Goal: Answer question/provide support: Answer question/provide support

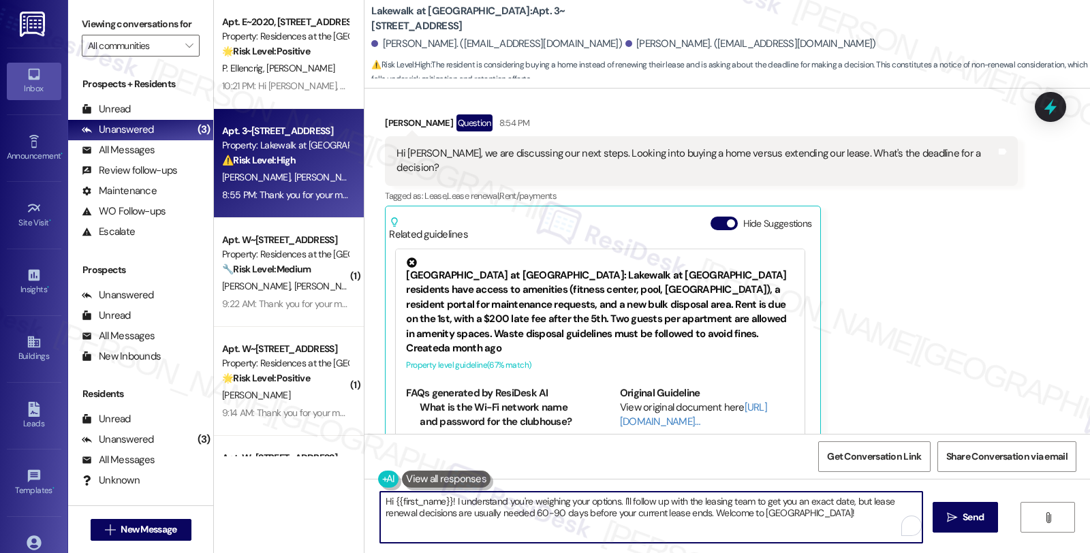
drag, startPoint x: 702, startPoint y: 518, endPoint x: 847, endPoint y: 516, distance: 145.1
click at [847, 516] on textarea "Hi {{first_name}}! I understand you're weighing your options. I'll follow up wi…" at bounding box center [651, 517] width 542 height 51
click at [624, 500] on textarea "Hi {{first_name}}! I understand you're weighing your options. I'll follow up wi…" at bounding box center [651, 517] width 542 height 51
click at [766, 499] on textarea "Hi {{first_name}}! I understand you're weighing your options. I'll check follow…" at bounding box center [651, 517] width 542 height 51
click at [625, 500] on textarea "Hi {{first_name}}! I understand you're weighing your options. I'll check to get…" at bounding box center [651, 517] width 542 height 51
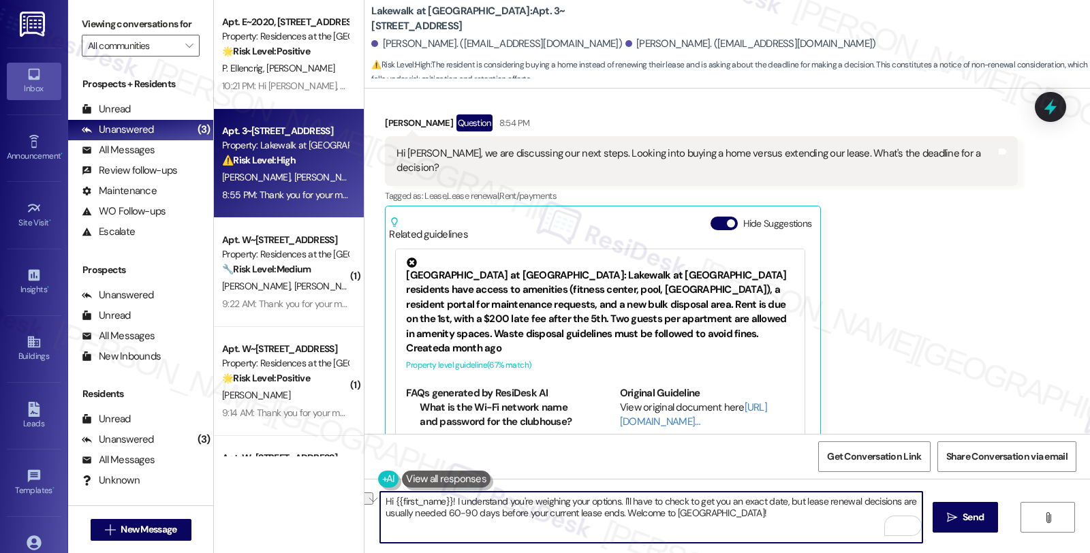
drag, startPoint x: 678, startPoint y: 516, endPoint x: 802, endPoint y: 518, distance: 124.7
click at [802, 518] on textarea "Hi {{first_name}}! I understand you're weighing your options. I'll have to chec…" at bounding box center [651, 517] width 542 height 51
click at [697, 516] on textarea "Hi {{first_name}}! I understand you're weighing your options. I'll have to chec…" at bounding box center [651, 517] width 542 height 51
click at [779, 520] on textarea "Hi {{first_name}}! I understand you're weighing your options. I'll have to chec…" at bounding box center [651, 517] width 542 height 51
click at [389, 114] on div "[PERSON_NAME] Question 8:54 PM" at bounding box center [701, 125] width 632 height 22
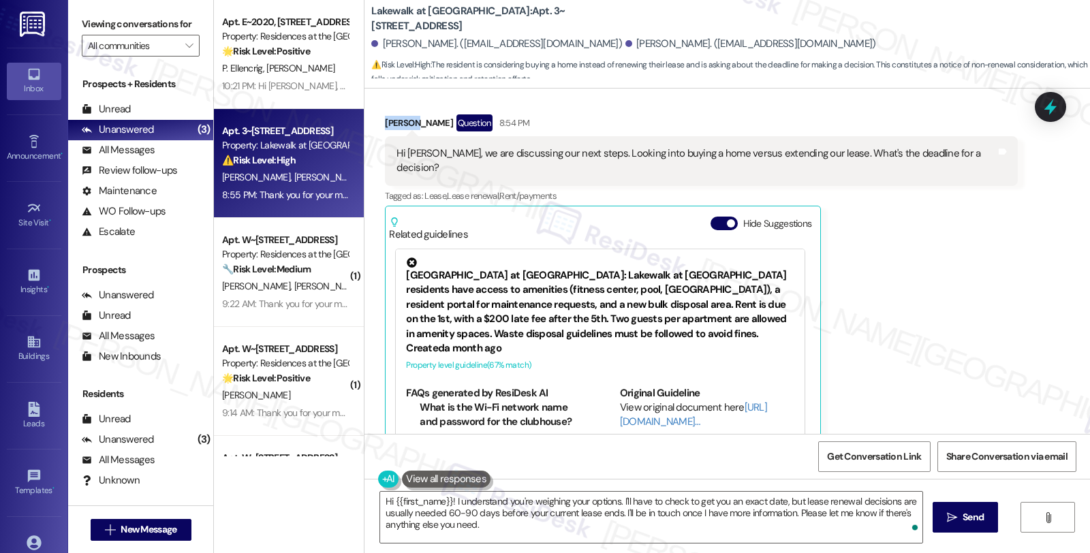
click at [389, 114] on div "[PERSON_NAME] Question 8:54 PM" at bounding box center [701, 125] width 632 height 22
copy div "[PERSON_NAME]"
click at [385, 501] on textarea "Hi {{first_name}}! I understand you're weighing your options. I'll have to chec…" at bounding box center [651, 517] width 542 height 51
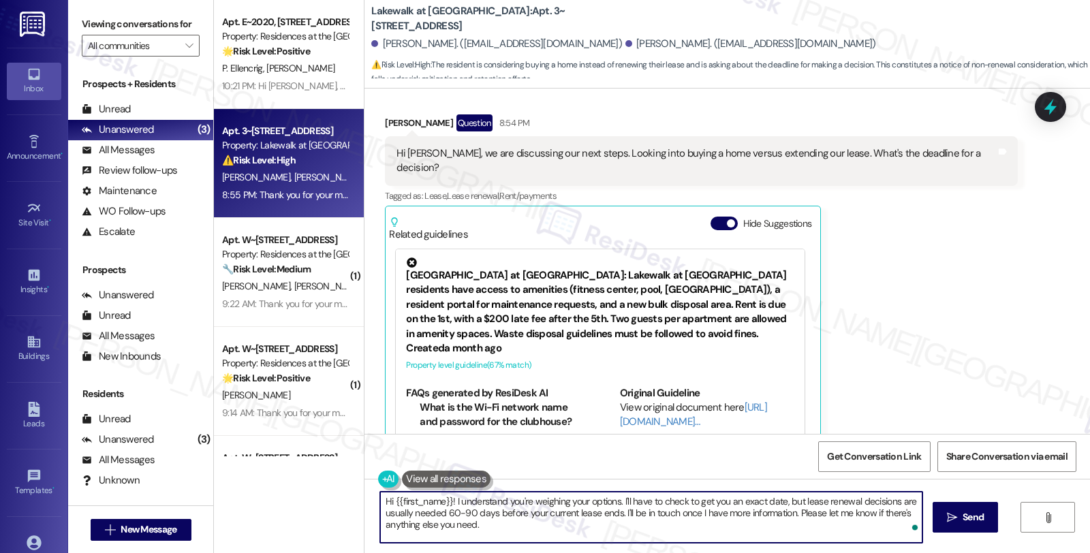
paste textarea "Taylor"
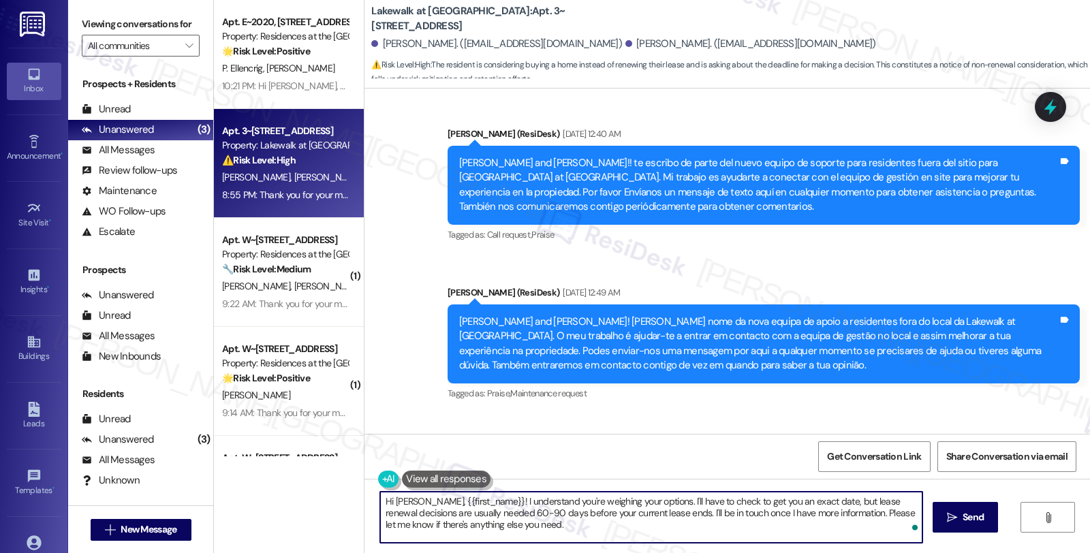
scroll to position [454, 0]
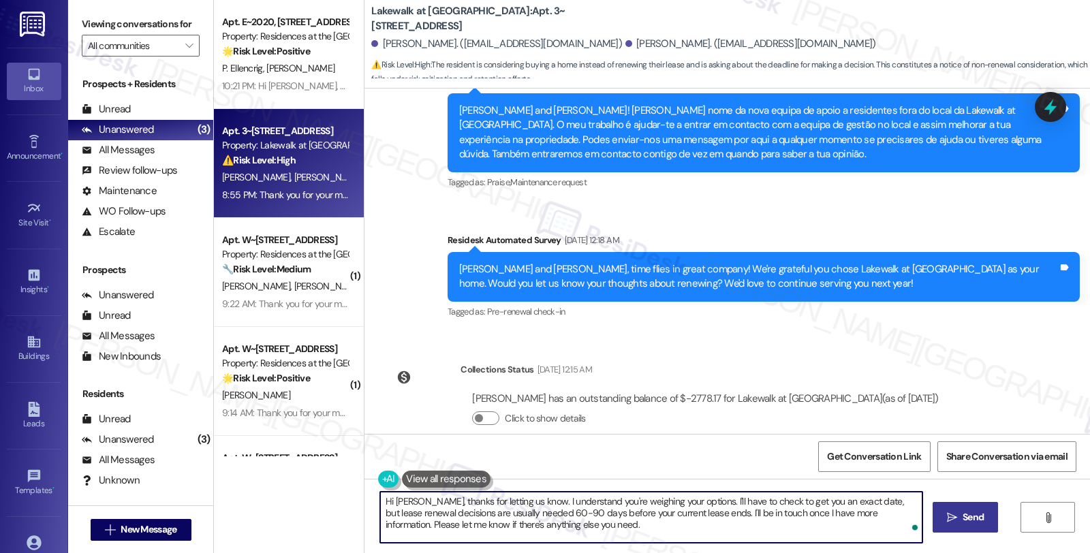
type textarea "Hi Taylor, thanks for letting us know. I understand you're weighing your option…"
click at [960, 522] on span "Send" at bounding box center [973, 517] width 27 height 14
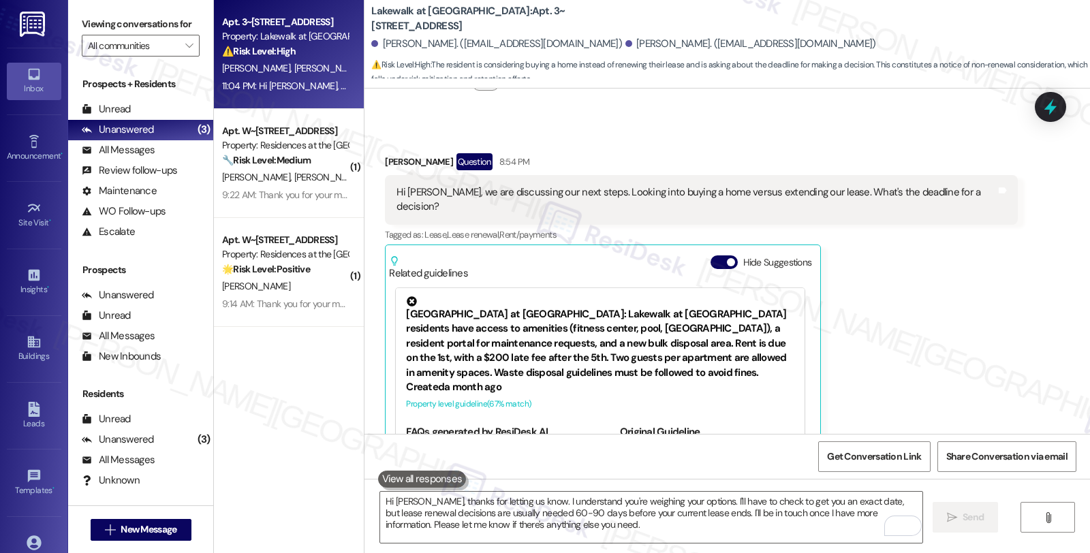
scroll to position [702, 0]
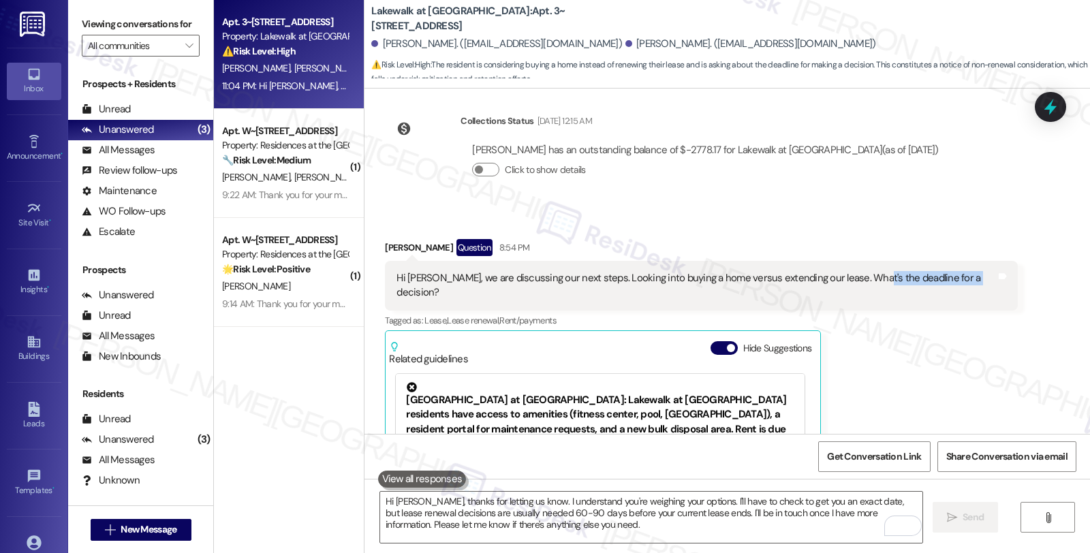
drag, startPoint x: 849, startPoint y: 248, endPoint x: 945, endPoint y: 251, distance: 96.1
click at [945, 271] on div "Hi Sarah, we are discussing our next steps. Looking into buying a home versus e…" at bounding box center [695, 285] width 599 height 29
copy div "deadline for a decision"
click at [867, 455] on span "Get Conversation Link" at bounding box center [874, 457] width 94 height 14
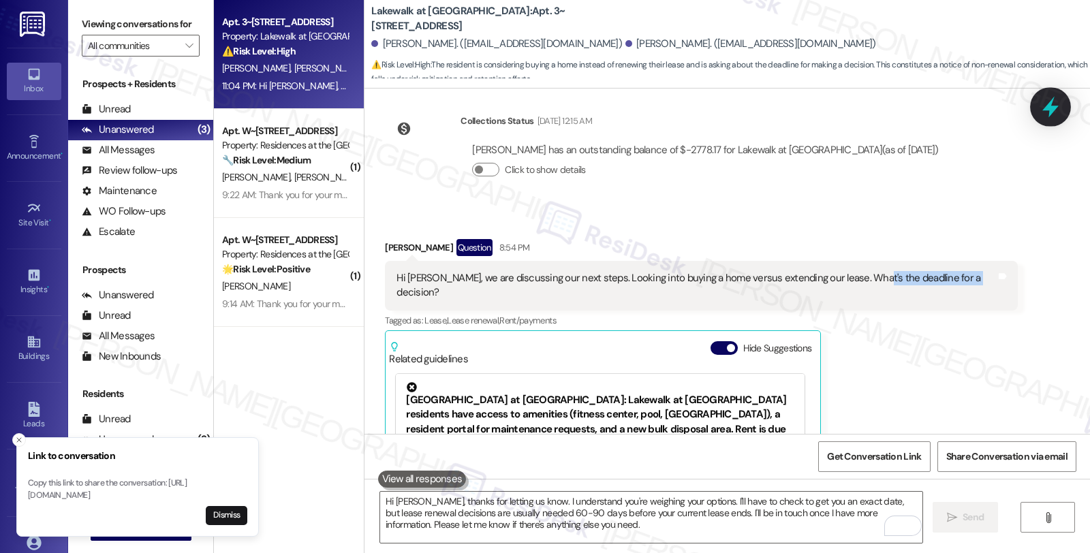
click at [1050, 112] on icon at bounding box center [1050, 107] width 16 height 21
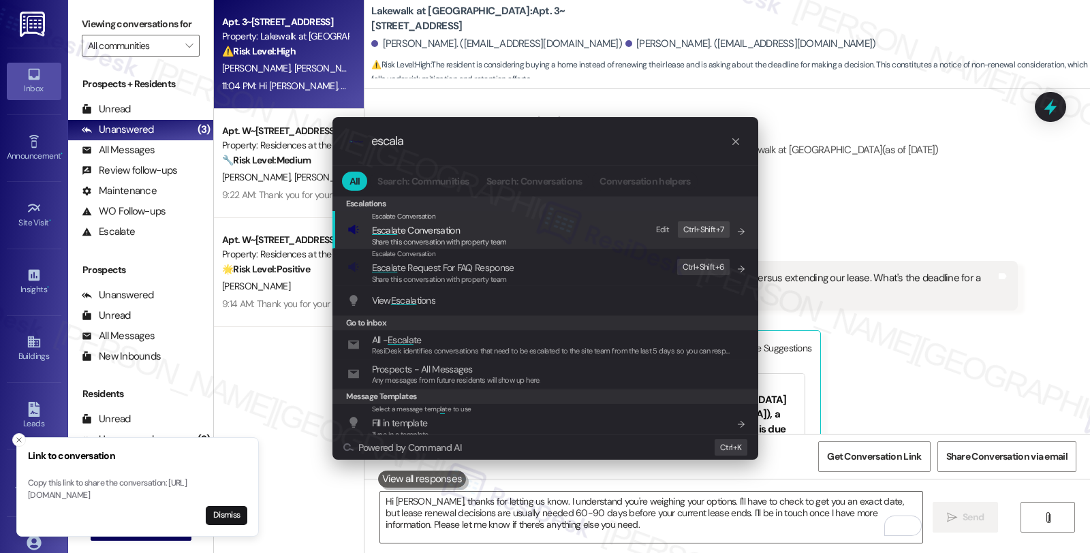
type input "escala"
click at [411, 235] on span "Escala te Conversation" at bounding box center [416, 230] width 88 height 12
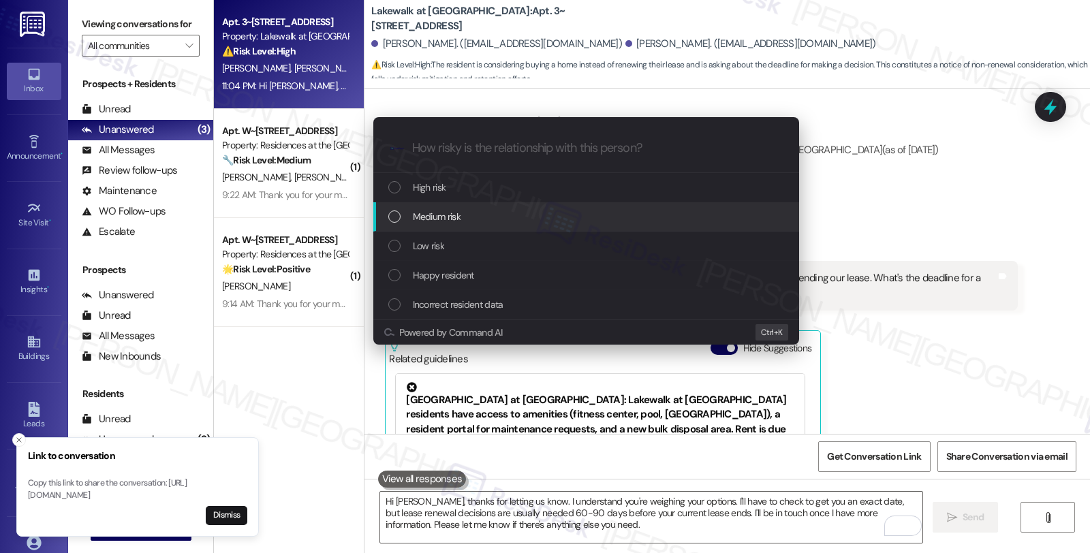
click at [443, 217] on span "Medium risk" at bounding box center [437, 216] width 48 height 15
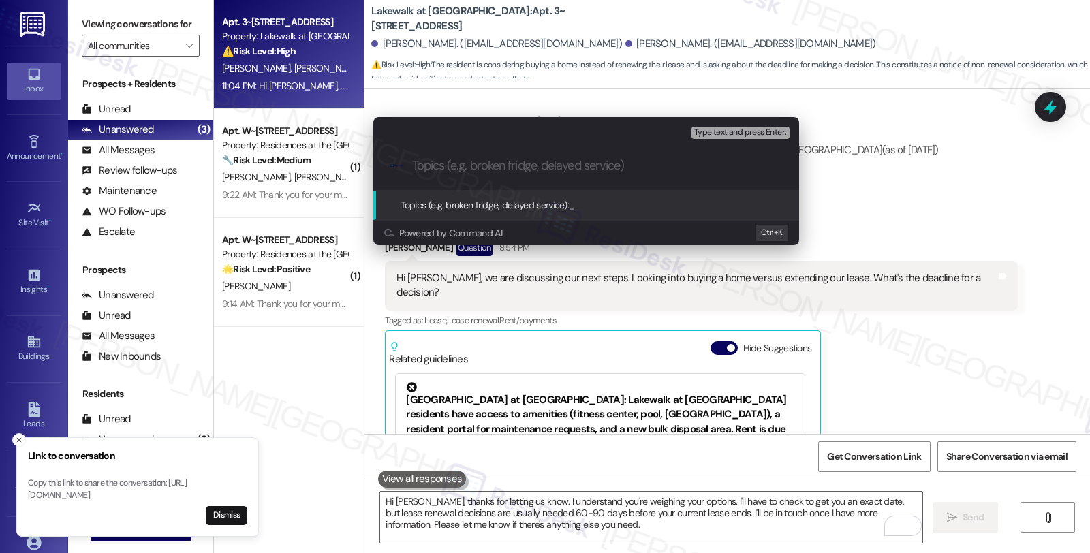
paste input "https://www.theresidesk.com/text/insights-conversations/1418148/share-conversat…"
click at [414, 166] on input "Last day to decide" at bounding box center [591, 166] width 359 height 14
click at [576, 168] on input "Last day to decide" at bounding box center [591, 166] width 359 height 14
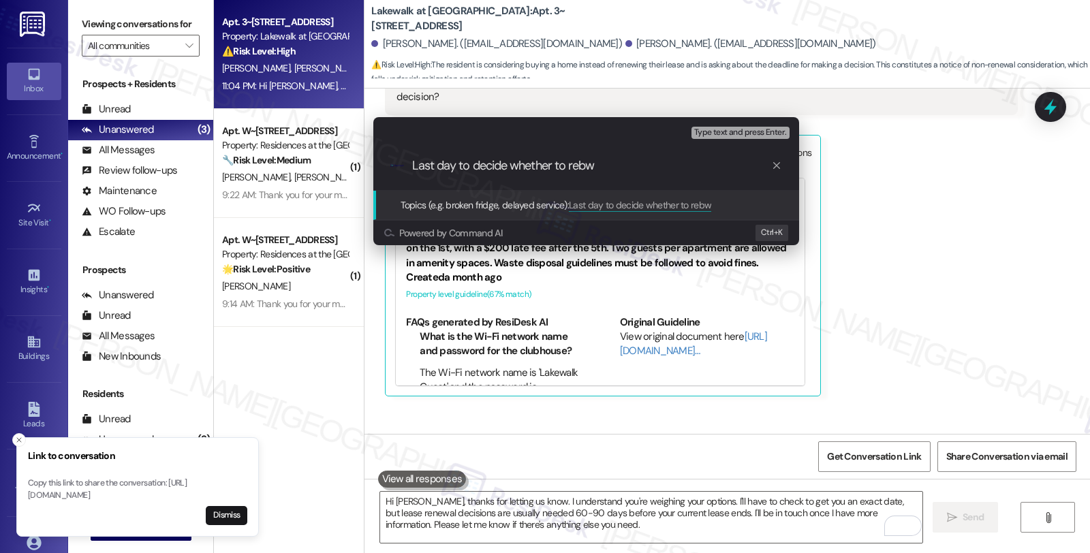
scroll to position [1175, 0]
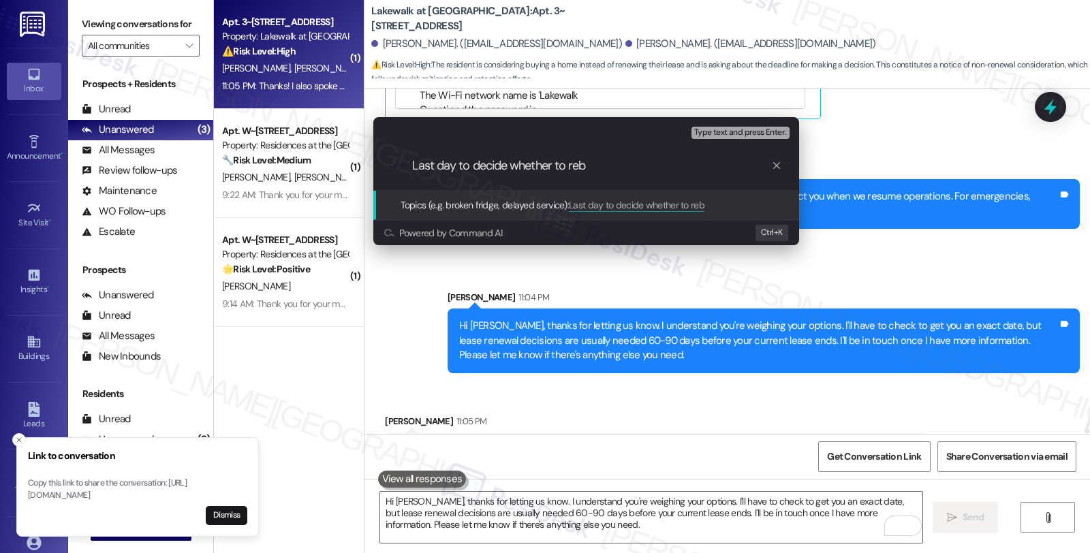
type input "Last day to decide whether to reb"
click at [775, 171] on icon "progress bar" at bounding box center [776, 165] width 11 height 11
click at [504, 450] on div "Escalate Conversation Medium risk Topics (e.g. broken fridge, delayed service) …" at bounding box center [545, 276] width 1090 height 553
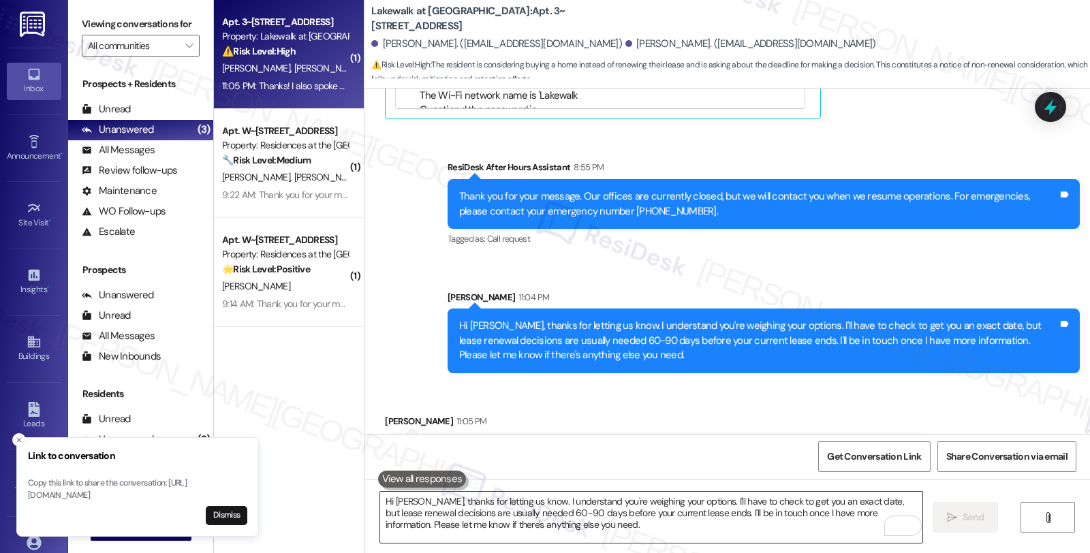
click at [560, 522] on textarea "Hi Taylor, thanks for letting us know. I understand you're weighing your option…" at bounding box center [651, 517] width 542 height 51
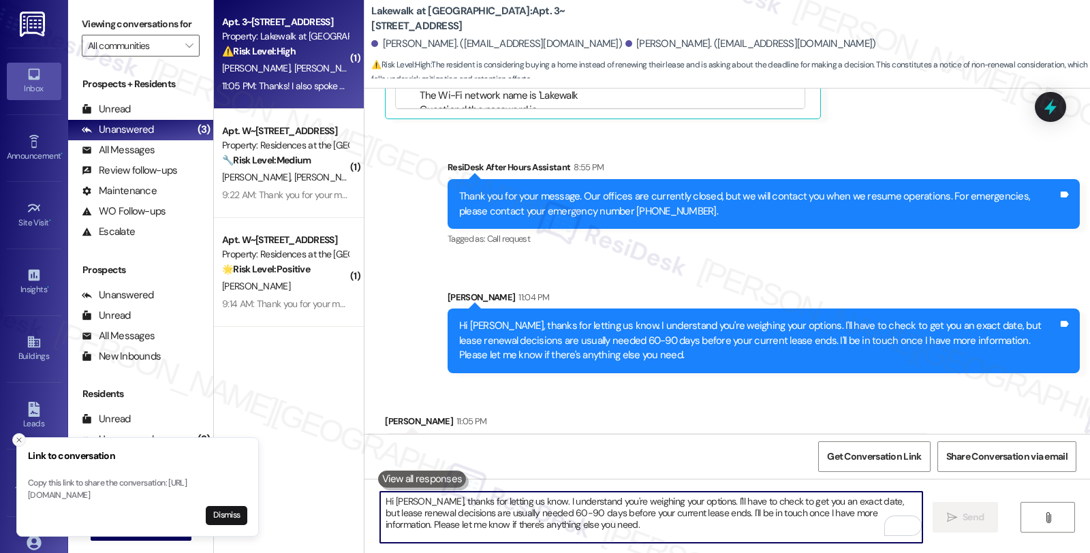
click at [22, 436] on icon "Close toast" at bounding box center [19, 440] width 8 height 8
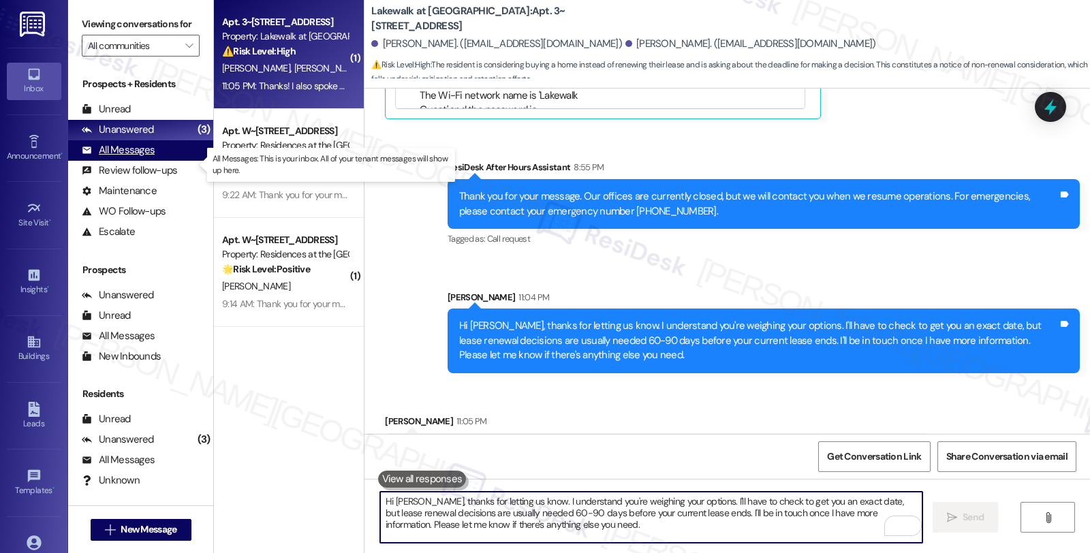
click at [161, 161] on div "All Messages (undefined)" at bounding box center [140, 150] width 145 height 20
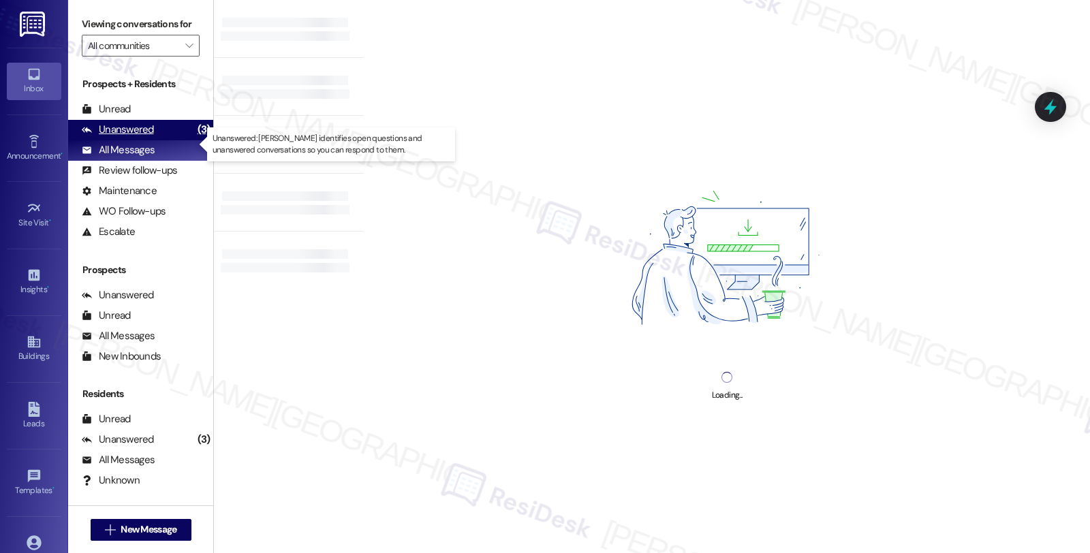
click at [161, 140] on div "Unanswered (3)" at bounding box center [140, 130] width 145 height 20
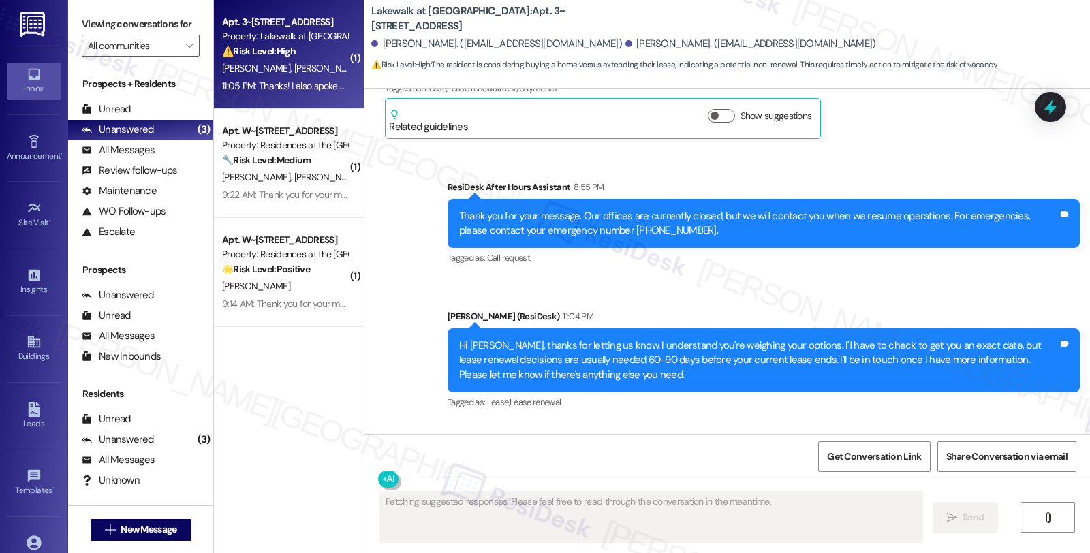
scroll to position [994, 0]
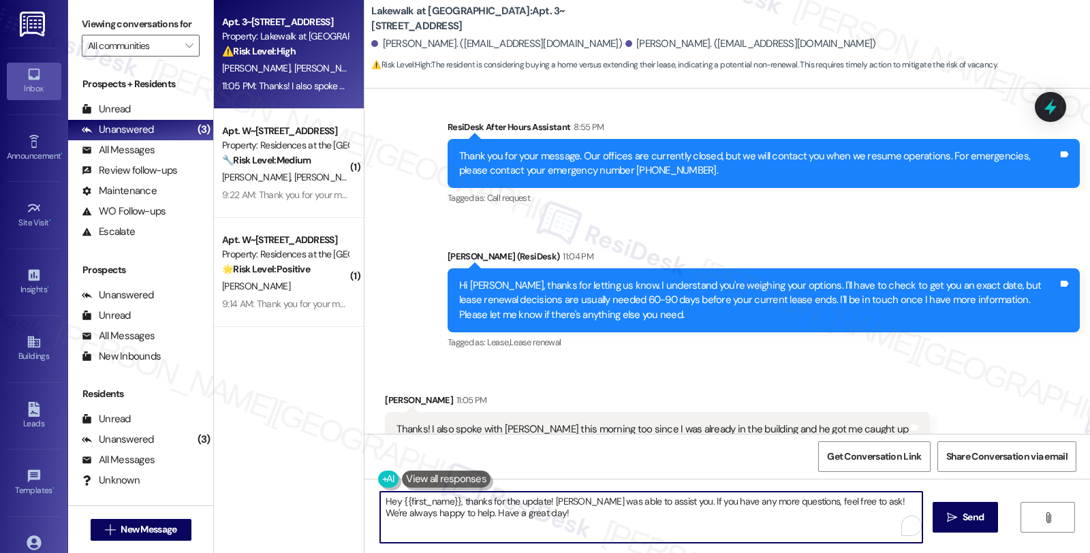
drag, startPoint x: 430, startPoint y: 503, endPoint x: 335, endPoint y: 503, distance: 95.4
click at [335, 503] on div "Apt. 3~117, 14012 Shoreside Way Property: Lakewalk at Hamlin ⚠️ Risk Level: Hig…" at bounding box center [652, 276] width 876 height 553
click at [598, 501] on textarea "Thanks for the update! Glad Chris was able to assist you. If you have any more …" at bounding box center [651, 517] width 542 height 51
drag, startPoint x: 600, startPoint y: 499, endPoint x: 615, endPoint y: 519, distance: 24.8
click at [615, 519] on textarea "Thanks for the update! Glad Chris was able to assist you. I suppose you don;t I…" at bounding box center [651, 517] width 542 height 51
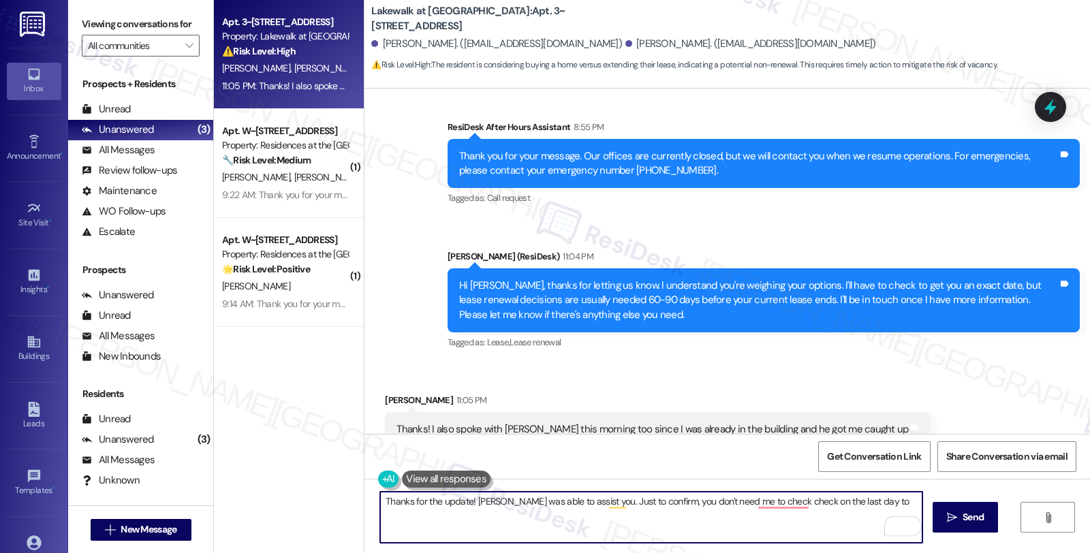
click at [681, 507] on textarea "Thanks for the update! Glad Chris was able to assist you. Just to confirm, you …" at bounding box center [651, 517] width 542 height 51
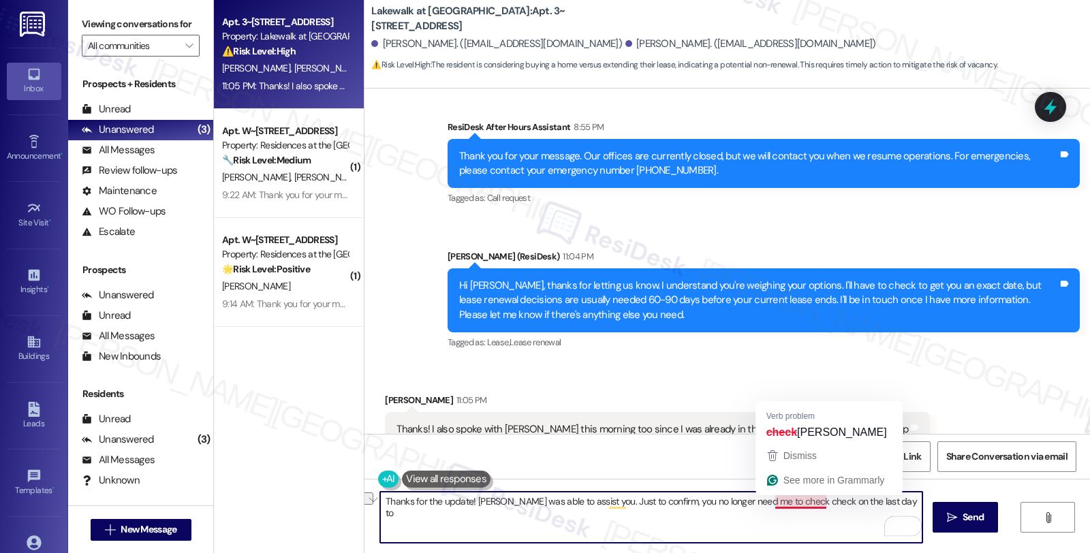
drag, startPoint x: 793, startPoint y: 502, endPoint x: 911, endPoint y: 504, distance: 117.8
click at [911, 504] on textarea "Thanks for the update! Glad Chris was able to assist you. Just to confirm, you …" at bounding box center [651, 517] width 542 height 51
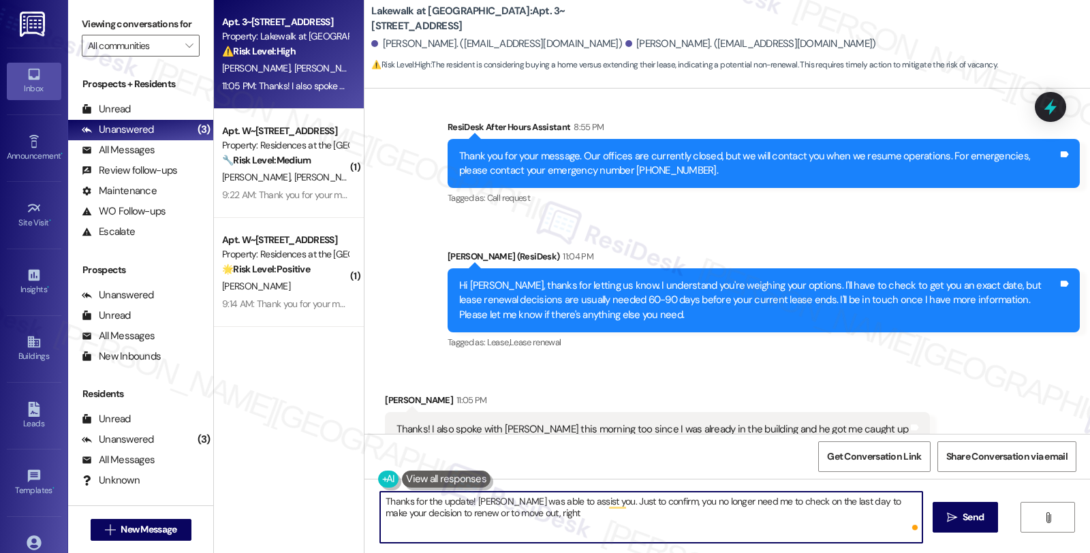
type textarea "Thanks for the update! Glad Chris was able to assist you. Just to confirm, you …"
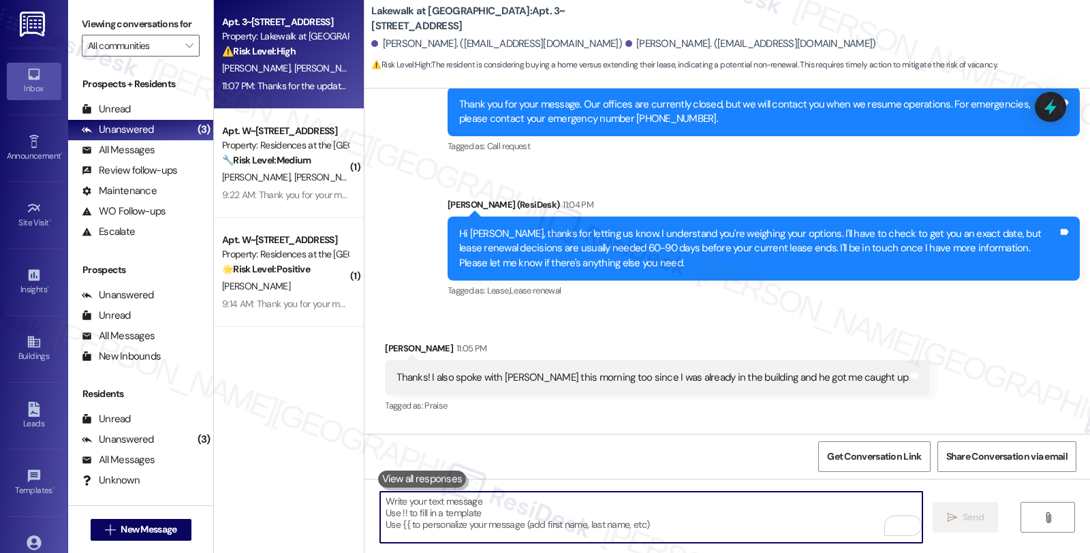
scroll to position [1104, 0]
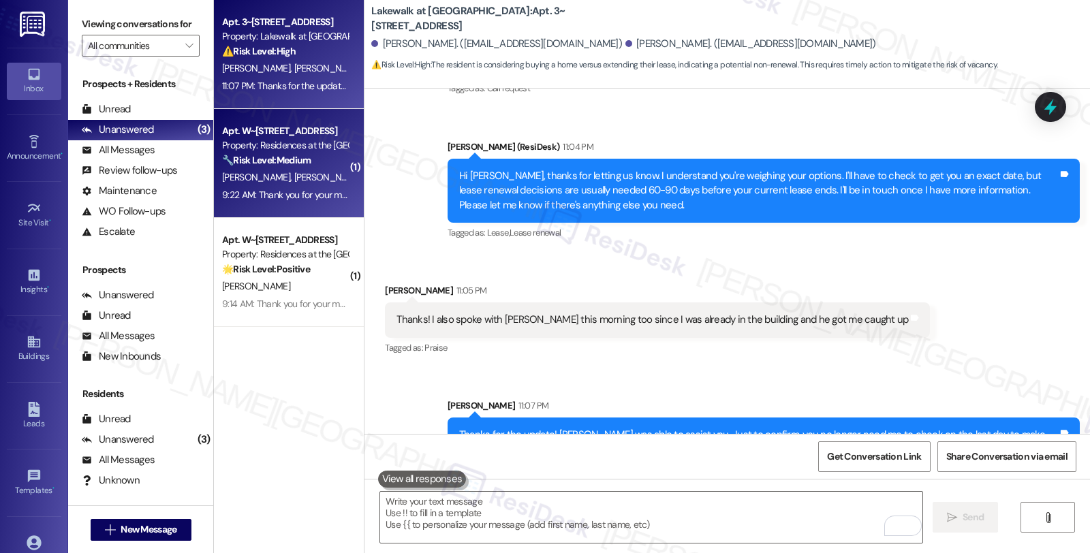
click at [326, 163] on div "🔧 Risk Level: Medium The resident is requesting to postpone work orders due to …" at bounding box center [285, 160] width 126 height 14
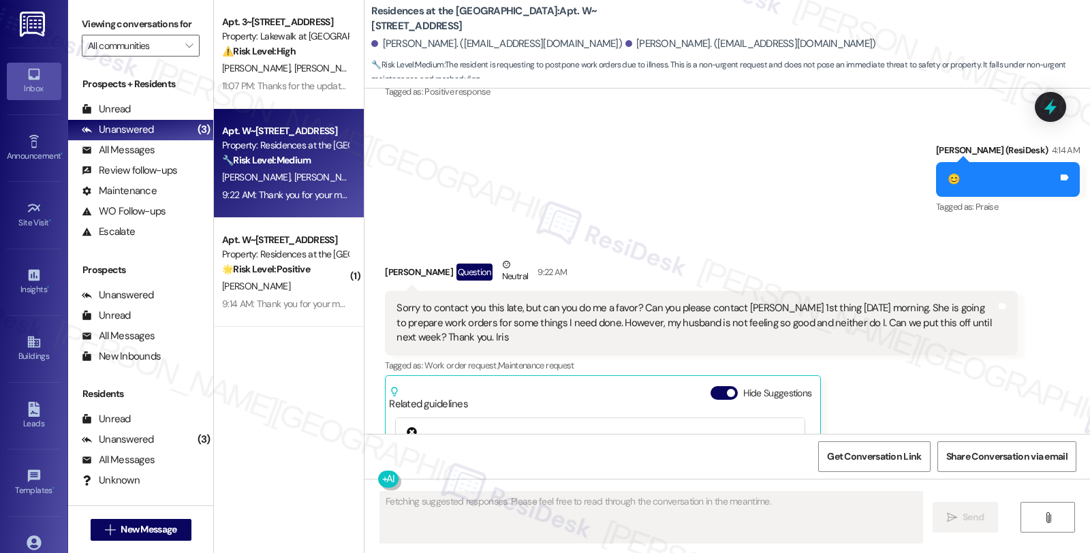
scroll to position [3474, 0]
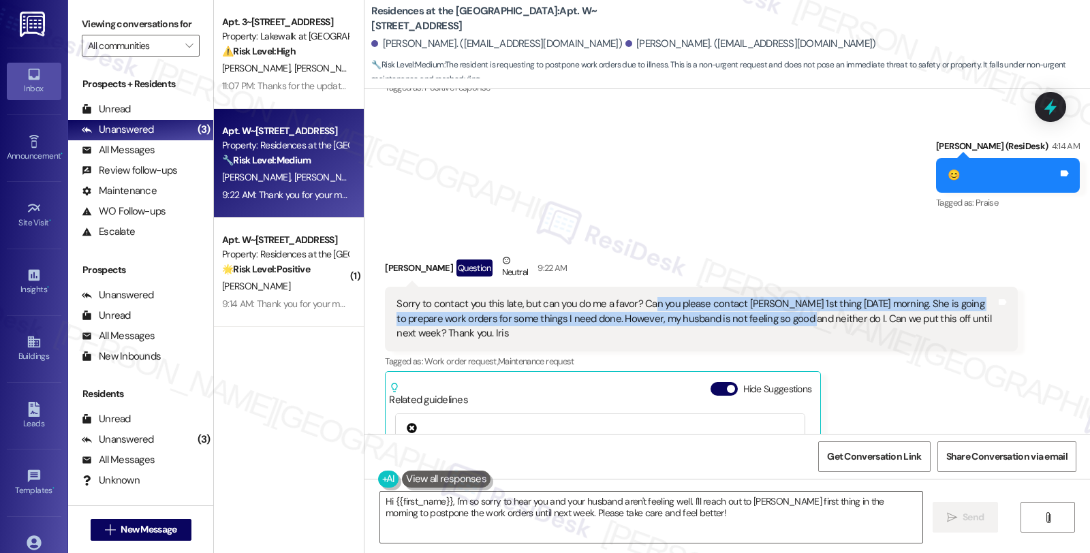
drag, startPoint x: 641, startPoint y: 244, endPoint x: 797, endPoint y: 254, distance: 156.3
click at [797, 297] on div "Sorry to contact you this late, but can you do me a favor? Can you please conta…" at bounding box center [695, 319] width 599 height 44
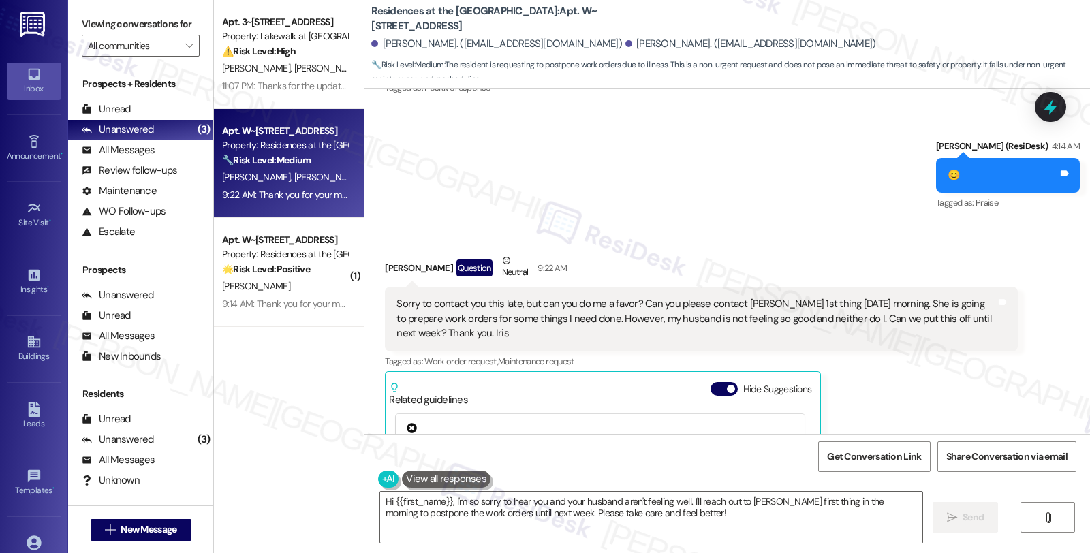
click at [385, 253] on div "[PERSON_NAME] Question Neutral 9:22 AM" at bounding box center [701, 269] width 632 height 33
copy div "Iris"
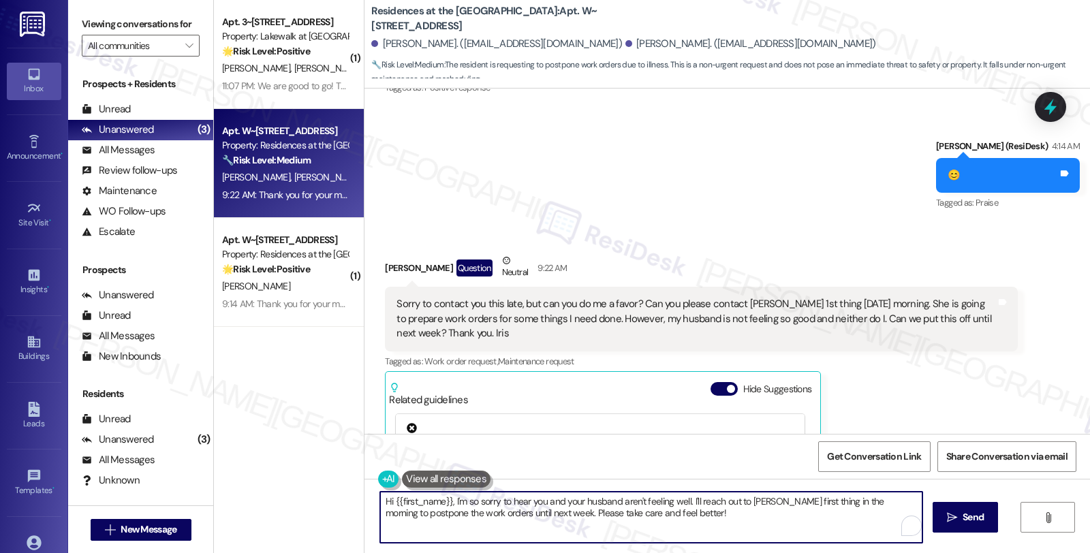
drag, startPoint x: 785, startPoint y: 500, endPoint x: 808, endPoint y: 530, distance: 38.3
click at [808, 530] on textarea "Hi {{first_name}}, I'm so sorry to hear you and your husband aren't feeling wel…" at bounding box center [651, 517] width 542 height 51
click at [797, 500] on textarea "Hi {{first_name}}, I'm so sorry to hear you and your husband aren't feeling wel…" at bounding box center [651, 517] width 542 height 51
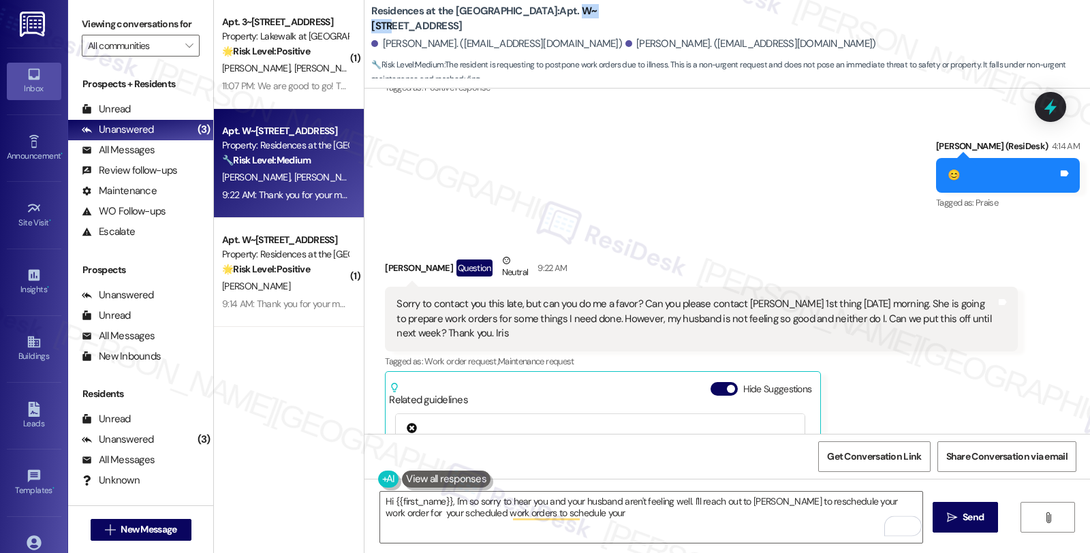
drag, startPoint x: 537, startPoint y: 14, endPoint x: 558, endPoint y: 16, distance: 21.8
click at [558, 16] on b "Residences at the Promenade: Apt. W~2105, 1100 Market Street" at bounding box center [507, 18] width 272 height 29
copy b "W~2105"
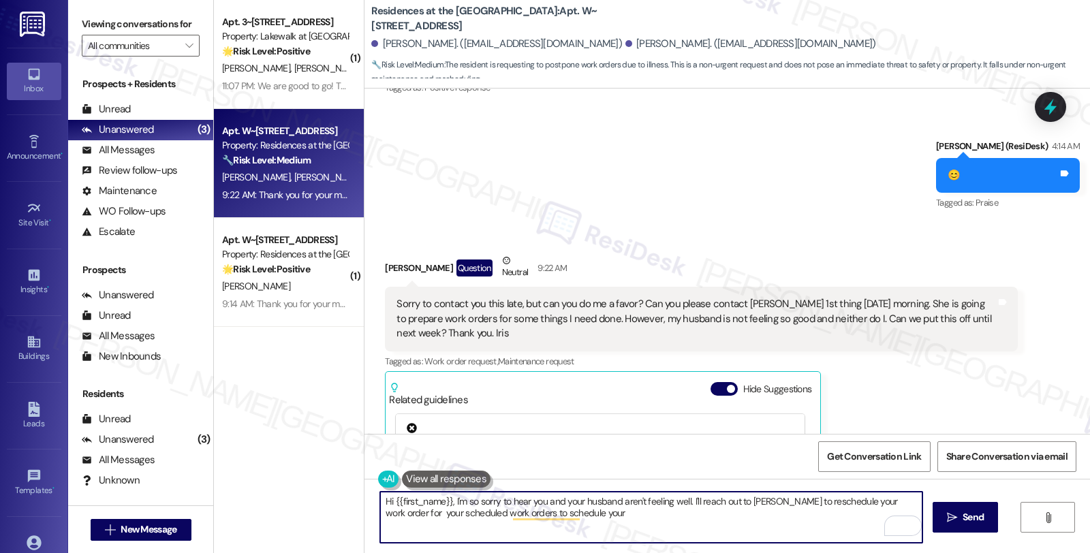
drag, startPoint x: 503, startPoint y: 514, endPoint x: 639, endPoint y: 515, distance: 136.2
click at [639, 515] on textarea "Hi {{first_name}}, I'm so sorry to hear you and your husband aren't feeling wel…" at bounding box center [651, 517] width 542 height 51
click at [600, 518] on textarea "Hi {{first_name}}, I'm so sorry to hear you and your husband aren't feeling wel…" at bounding box center [651, 517] width 542 height 51
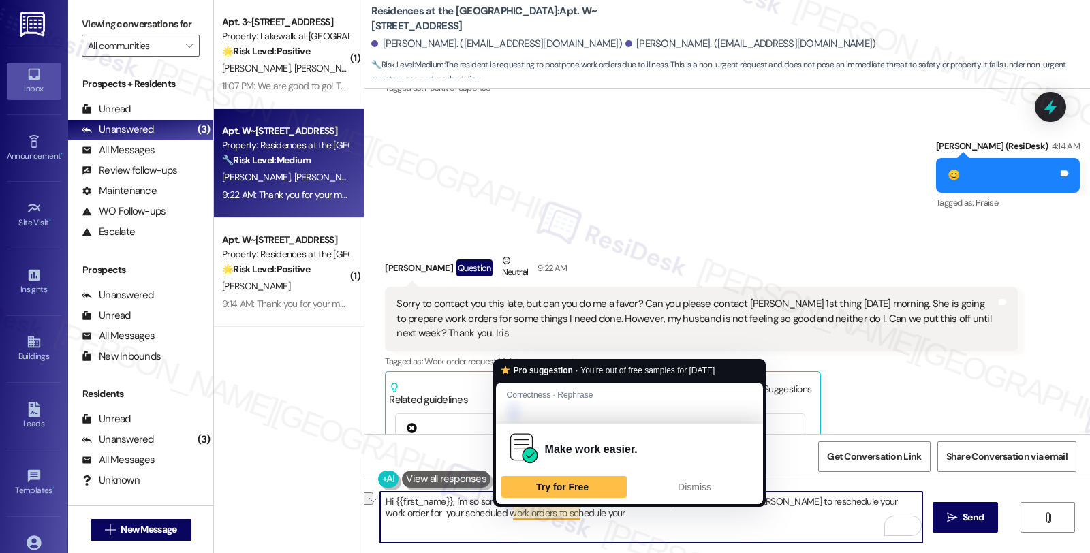
drag, startPoint x: 504, startPoint y: 514, endPoint x: 635, endPoint y: 514, distance: 130.8
click at [635, 514] on textarea "Hi {{first_name}}, I'm so sorry to hear you and your husband aren't feeling wel…" at bounding box center [651, 517] width 542 height 51
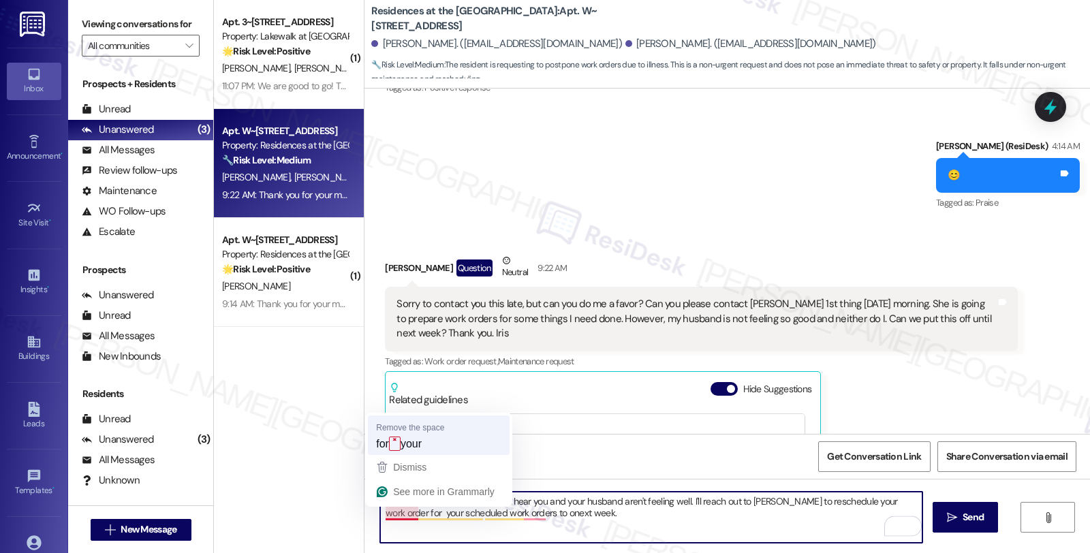
type textarea "Hi {{first_name}}, I'm so sorry to hear you and your husband aren't feeling wel…"
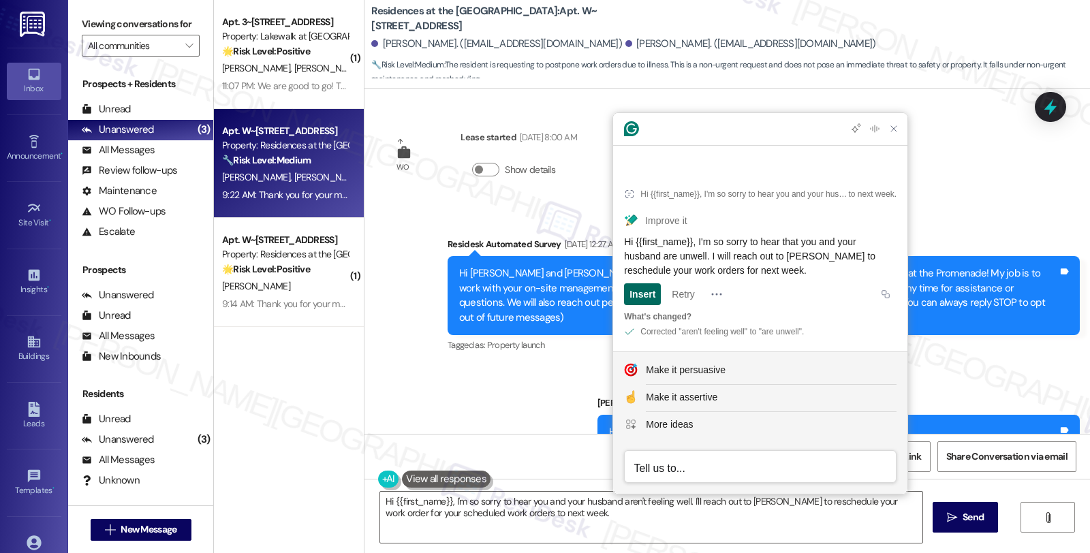
scroll to position [3474, 0]
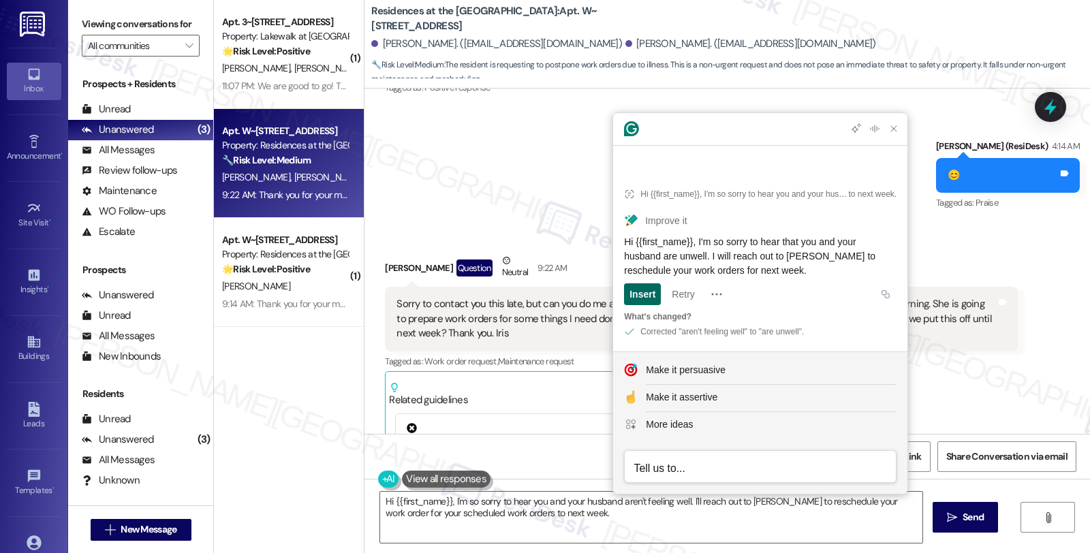
click at [652, 296] on div "Insert" at bounding box center [642, 294] width 26 height 22
drag, startPoint x: 817, startPoint y: 270, endPoint x: 640, endPoint y: 248, distance: 178.5
click at [640, 248] on span "Hi {{first_name}}, I'm so sorry to hear that you and your husband are unwell. I…" at bounding box center [751, 256] width 254 height 40
click at [631, 257] on span "Hi {{first_name}}, I'm so sorry to hear that you and your husband are unwell. I…" at bounding box center [751, 256] width 254 height 40
drag, startPoint x: 625, startPoint y: 241, endPoint x: 853, endPoint y: 264, distance: 230.0
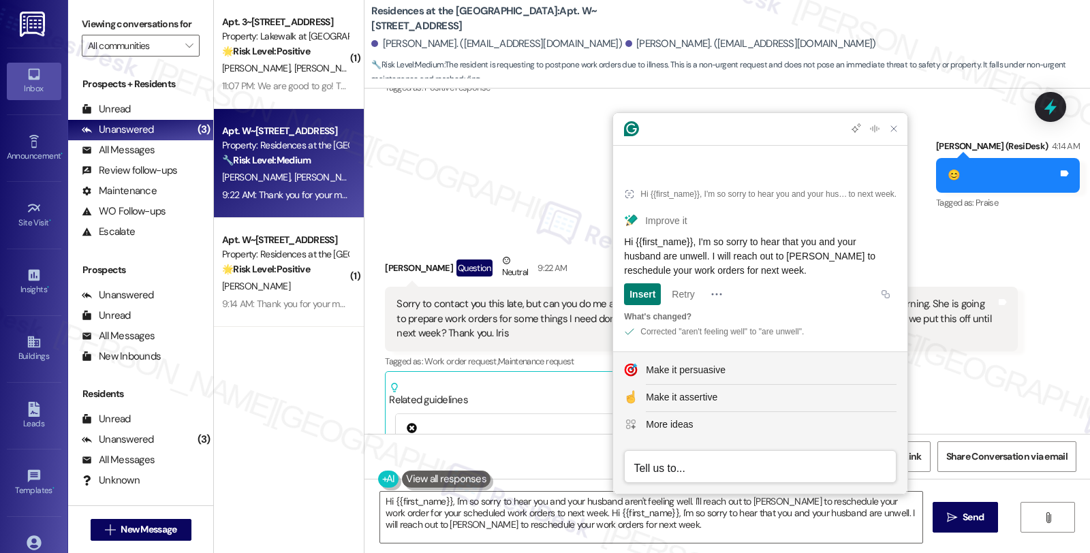
click at [853, 264] on div "Hi {{first_name}}, I'm so sorry to hear that you and your husband are unwell. I…" at bounding box center [760, 256] width 272 height 43
click at [652, 528] on textarea "Hi {{first_name}}, I'm so sorry to hear you and your husband aren't feeling wel…" at bounding box center [651, 517] width 542 height 51
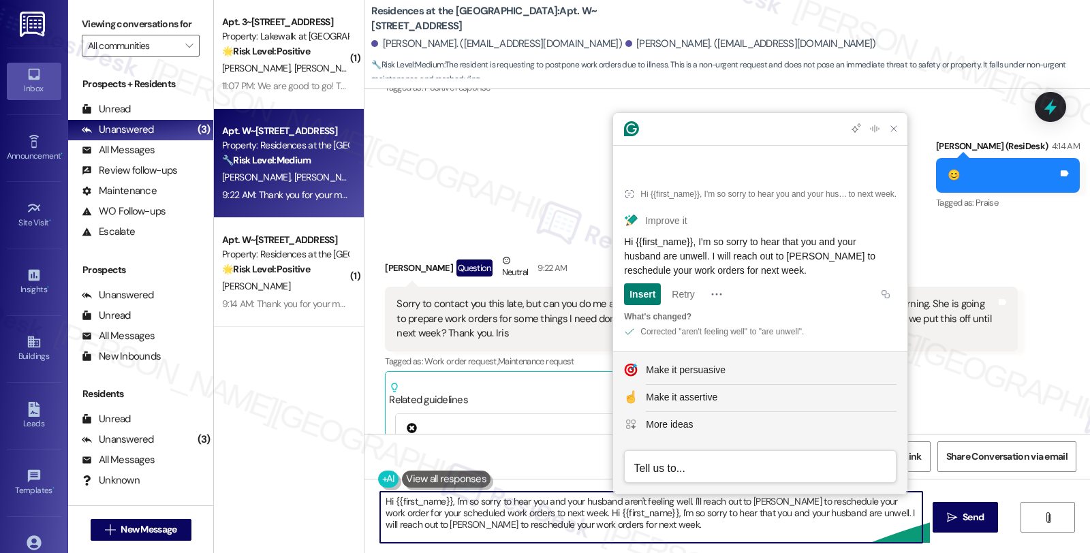
paste textarea "To enrich screen reader interactions, please activate Accessibility in Grammarl…"
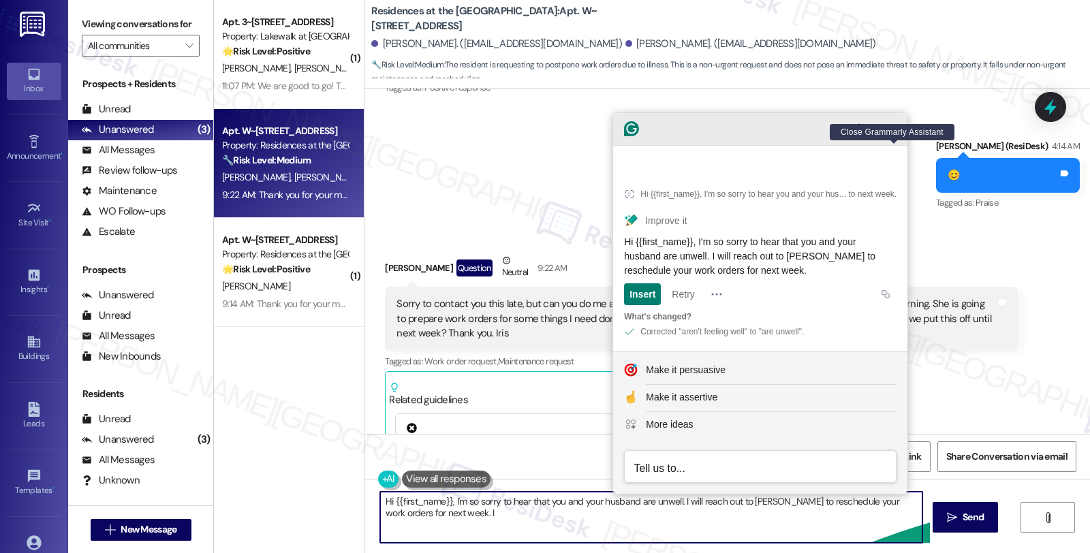
click at [891, 134] on icon "Close Grammarly Assistant" at bounding box center [893, 128] width 11 height 11
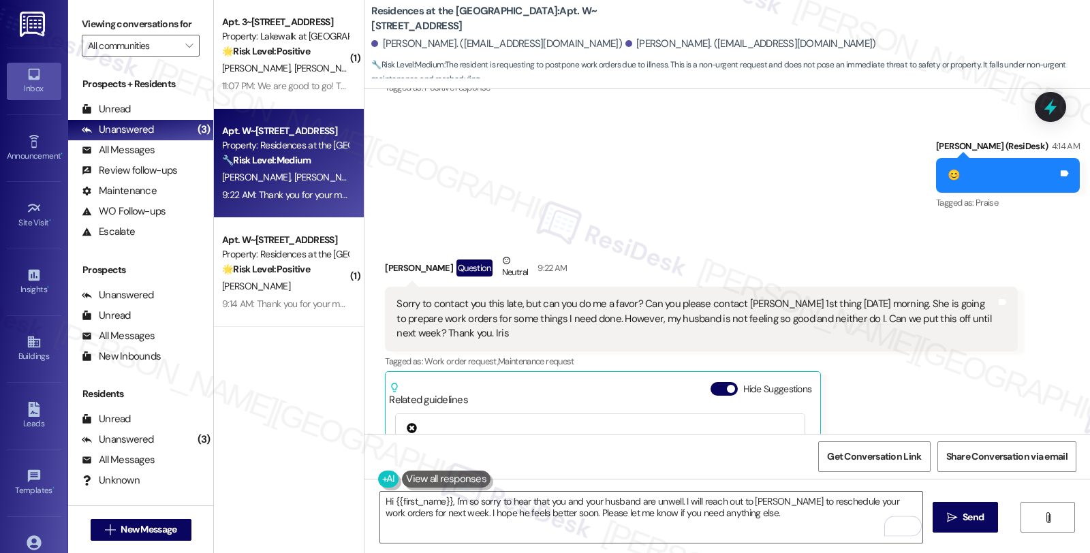
click at [385, 253] on div "[PERSON_NAME] Question Neutral 9:22 AM" at bounding box center [701, 269] width 632 height 33
copy div "Iris"
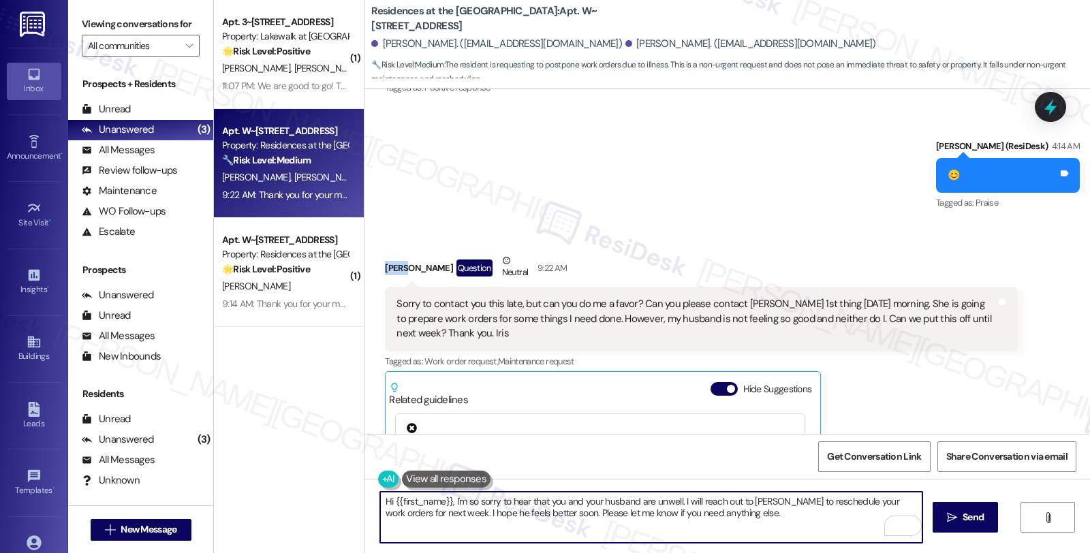
click at [405, 504] on textarea "Hi {{first_name}}, I'm so sorry to hear that you and your husband are unwell. I…" at bounding box center [651, 517] width 542 height 51
paste textarea "Iris"
type textarea "Hi [PERSON_NAME], I'm so sorry to hear that you and your husband are unwell. I …"
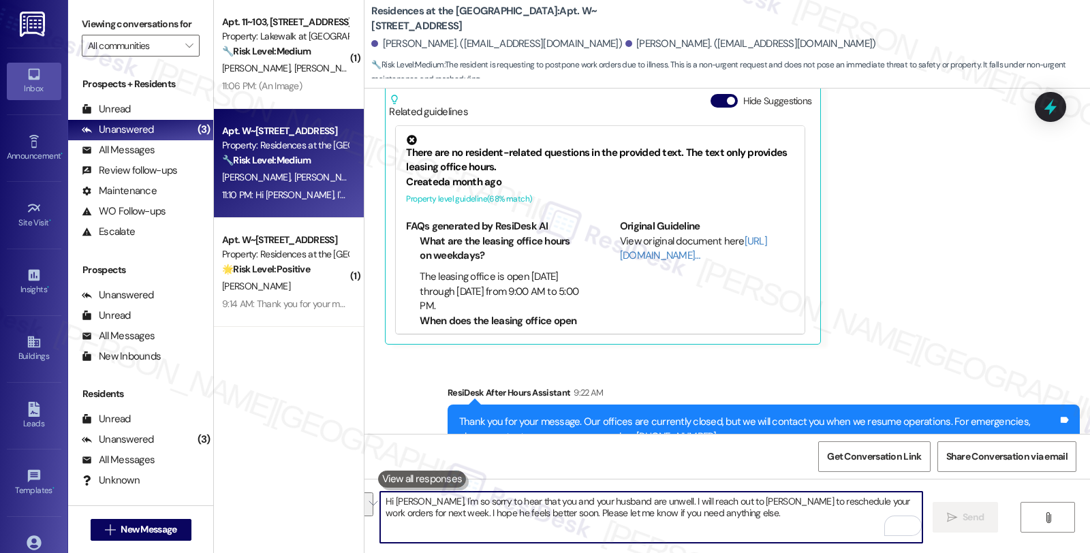
scroll to position [3864, 0]
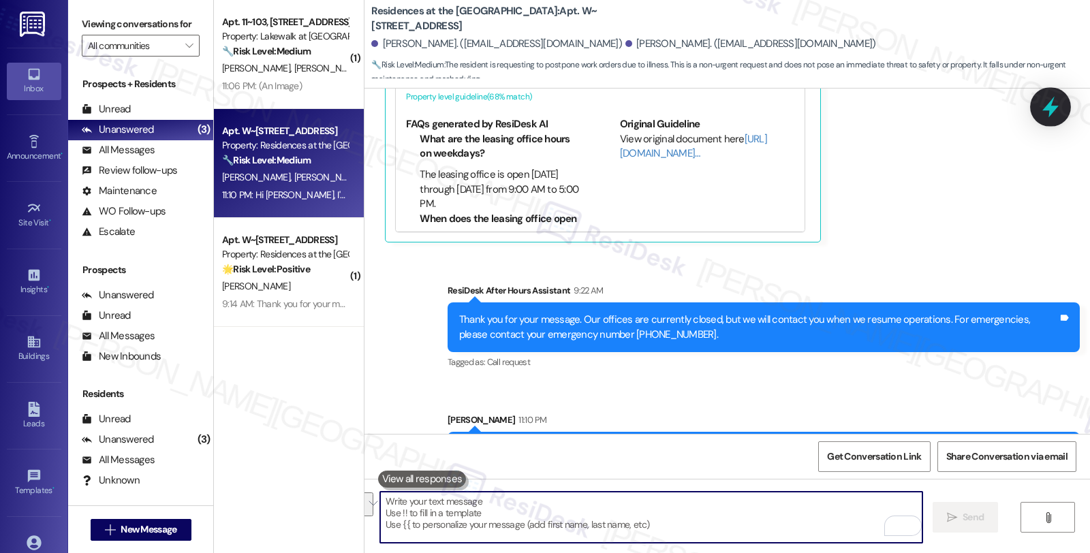
click at [1039, 109] on icon at bounding box center [1050, 106] width 23 height 23
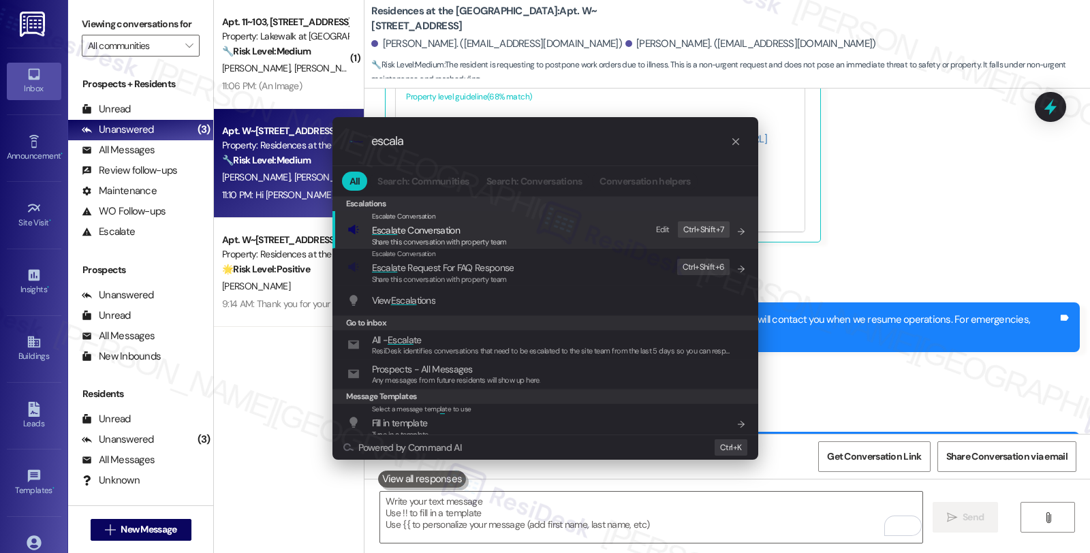
type input "escala"
click at [421, 233] on span "Escala te Conversation" at bounding box center [416, 230] width 88 height 12
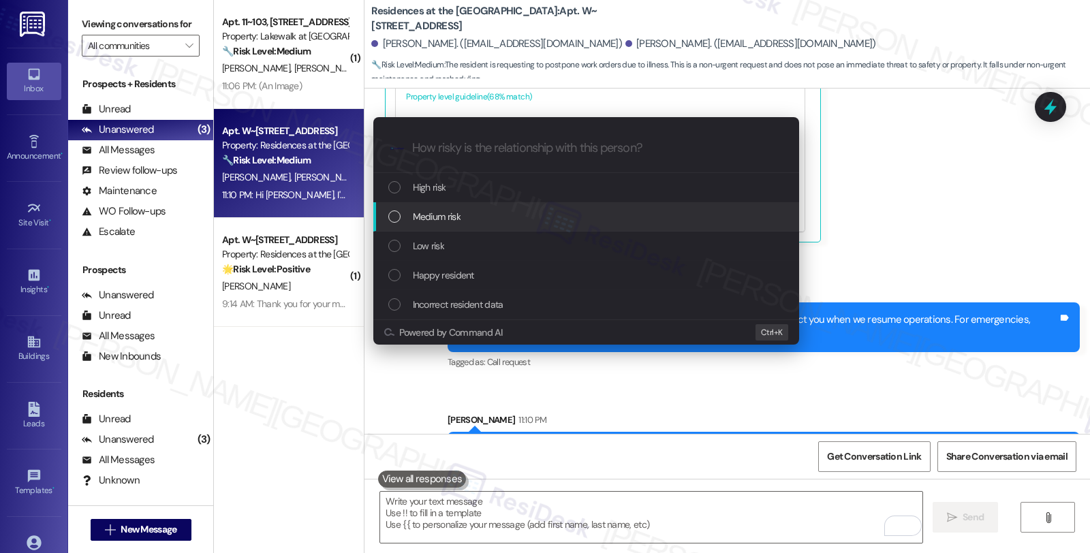
click at [428, 214] on span "Medium risk" at bounding box center [437, 216] width 48 height 15
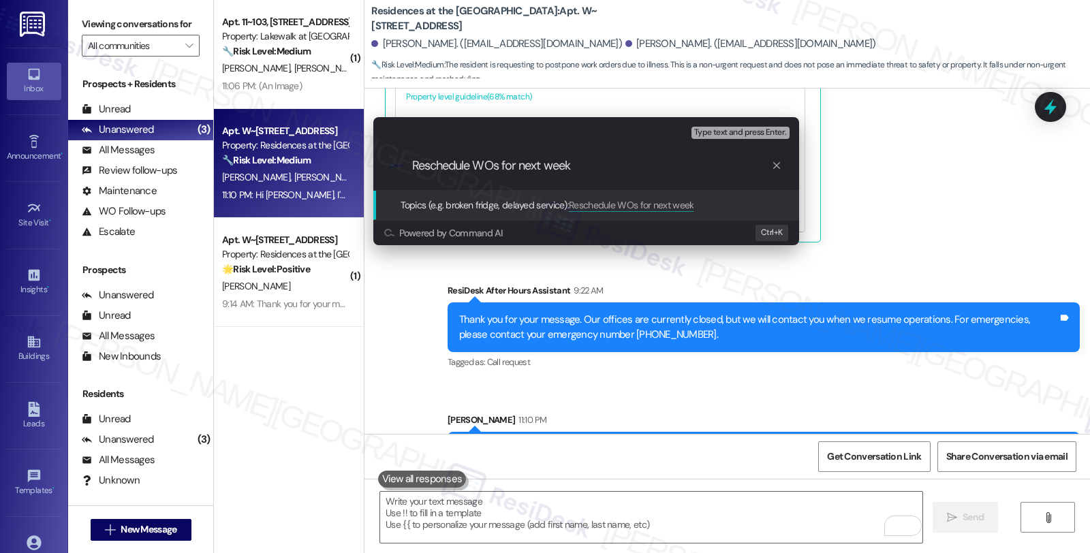
click at [419, 165] on input "Reschedule WOs for next week" at bounding box center [591, 166] width 359 height 14
type input "Request to reschedule WOs for next week"
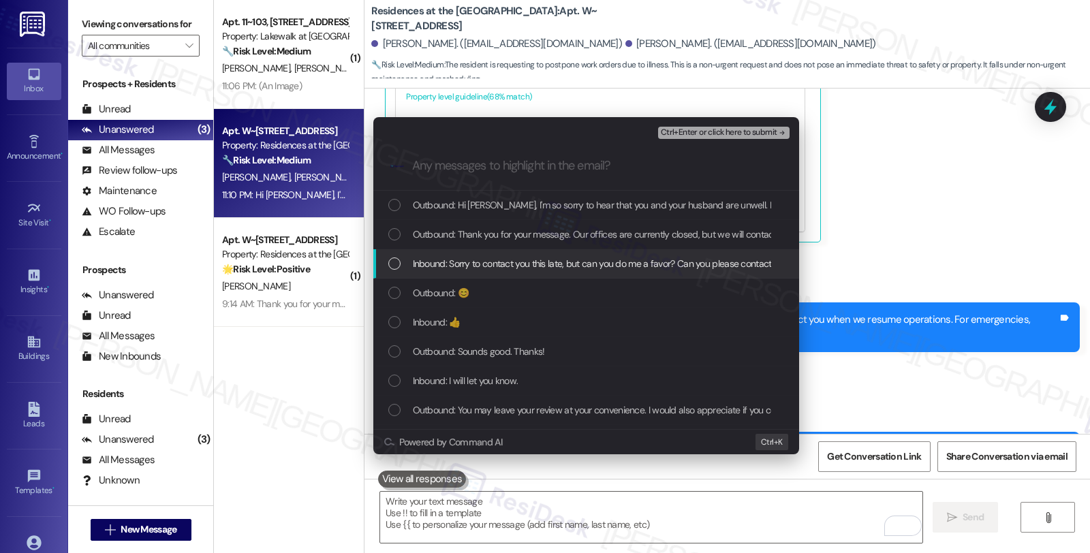
click at [454, 260] on span "Inbound: Sorry to contact you this late, but can you do me a favor? Can you ple…" at bounding box center [1026, 263] width 1227 height 15
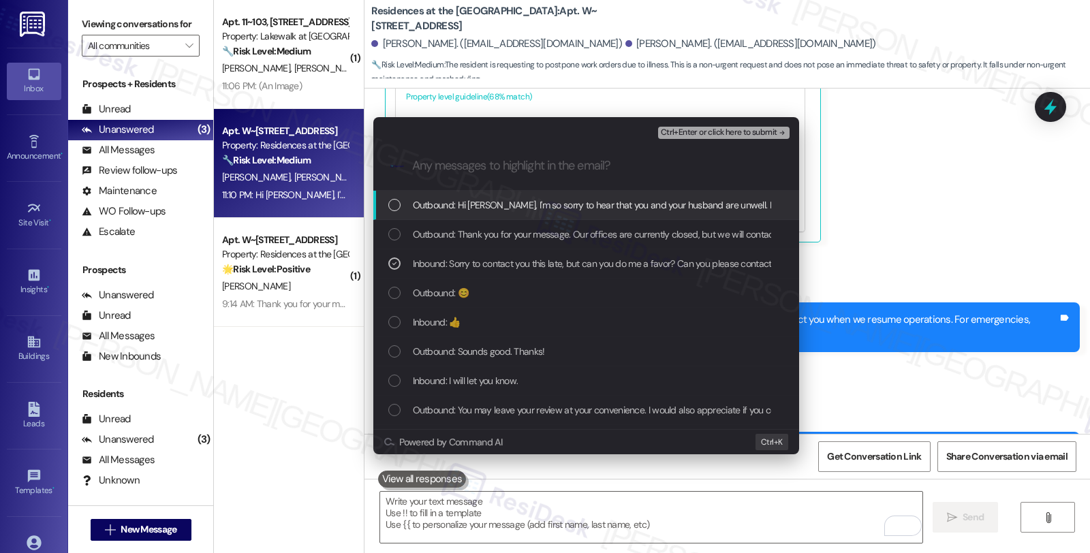
click at [707, 128] on span "Ctrl+Enter or click here to submit" at bounding box center [719, 133] width 116 height 10
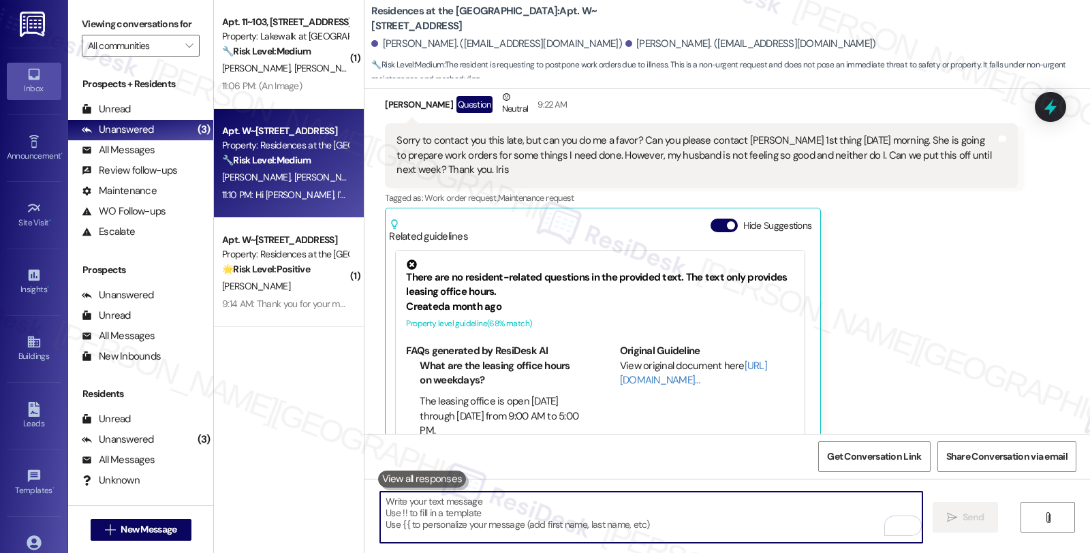
scroll to position [3625, 0]
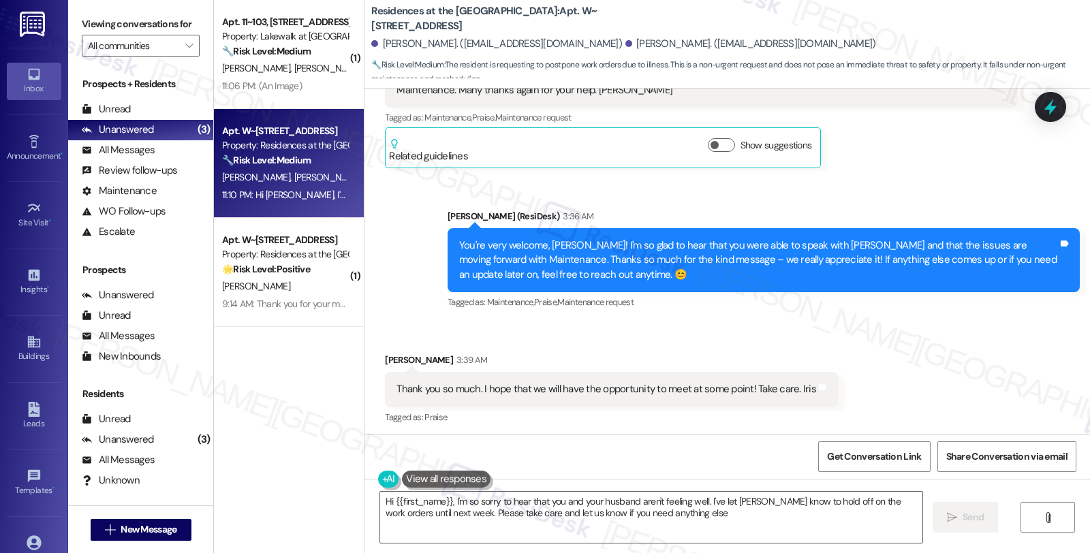
type textarea "Hi {{first_name}}, I'm so sorry to hear that you and your husband aren't feelin…"
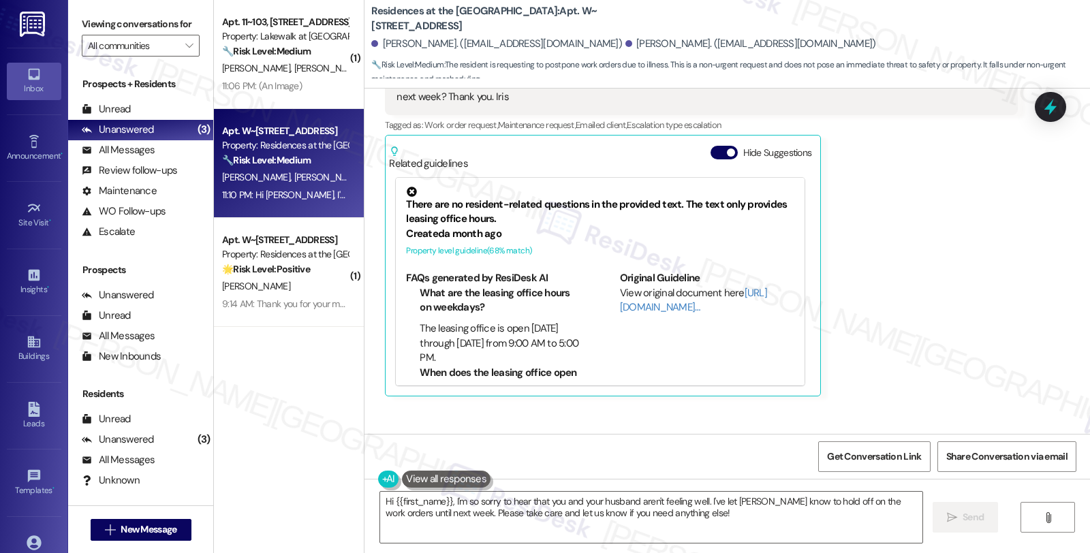
scroll to position [3884, 0]
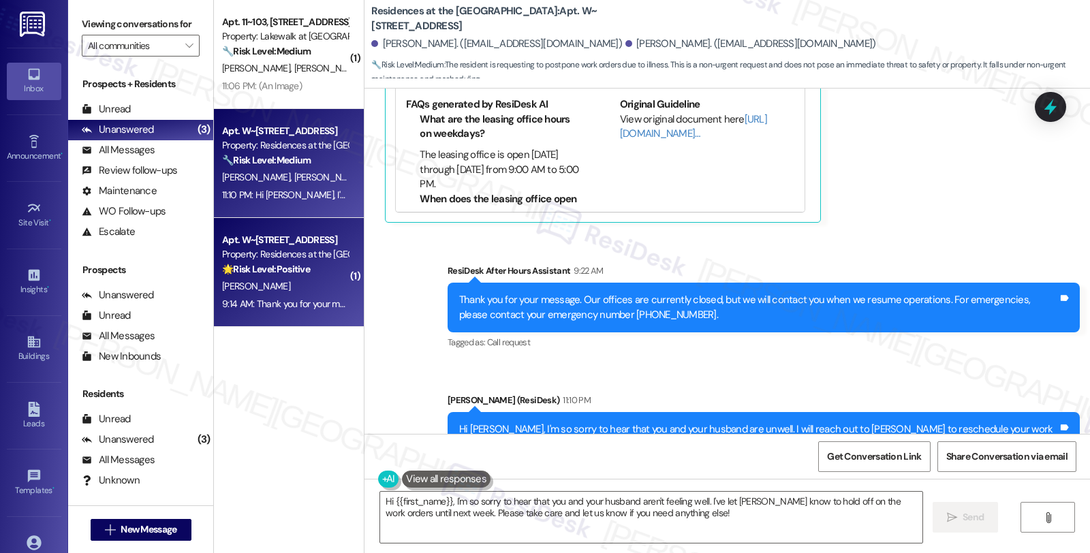
click at [317, 255] on div "Property: Residences at the [GEOGRAPHIC_DATA]" at bounding box center [285, 254] width 126 height 14
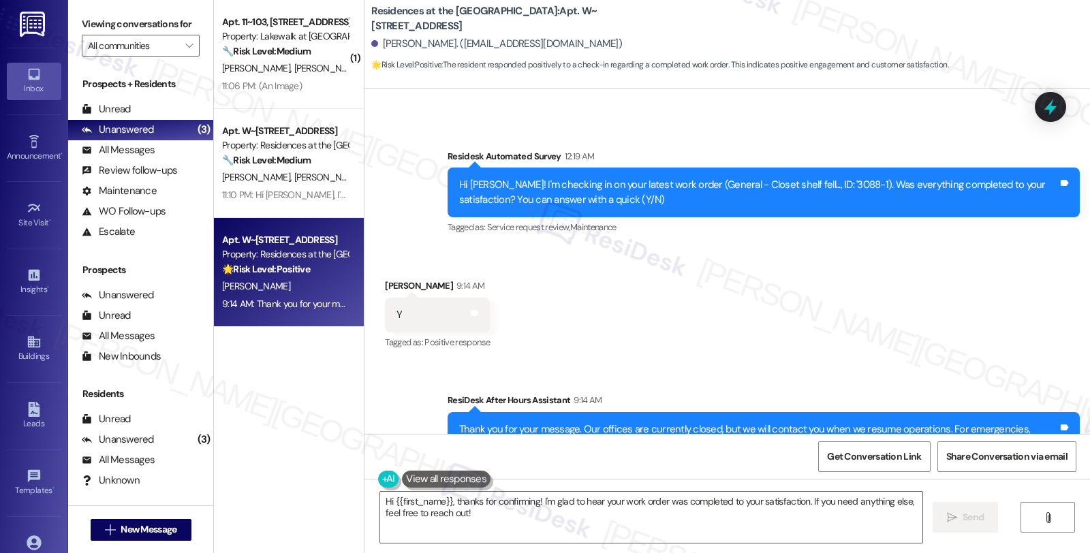
scroll to position [699, 0]
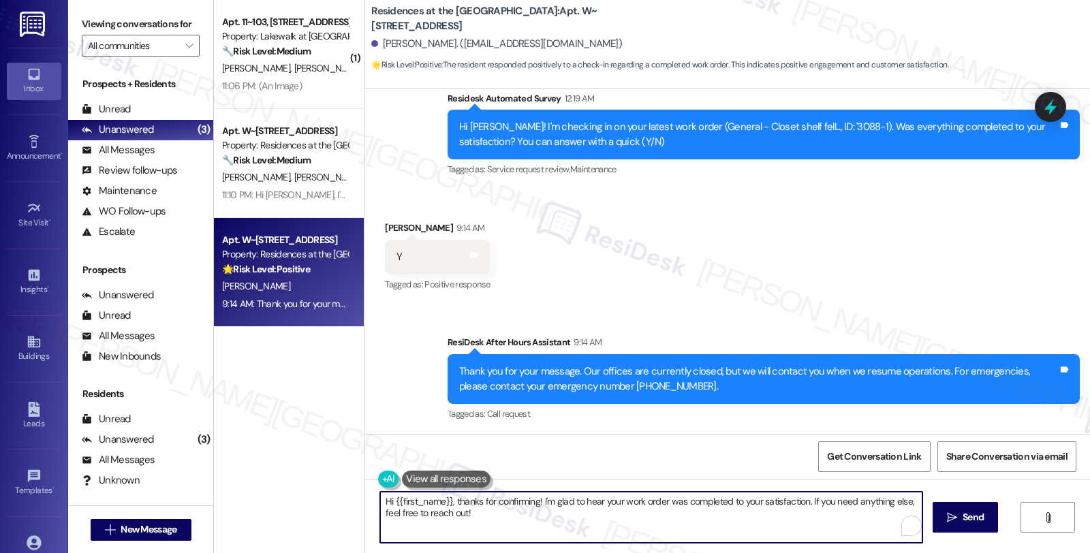
drag, startPoint x: 804, startPoint y: 501, endPoint x: 819, endPoint y: 526, distance: 29.3
click at [819, 526] on textarea "Hi {{first_name}}, thanks for confirming! I'm glad to hear your work order was …" at bounding box center [651, 517] width 542 height 51
paste textarea "We strive to make your experience here as smooth as possible, and your positive…"
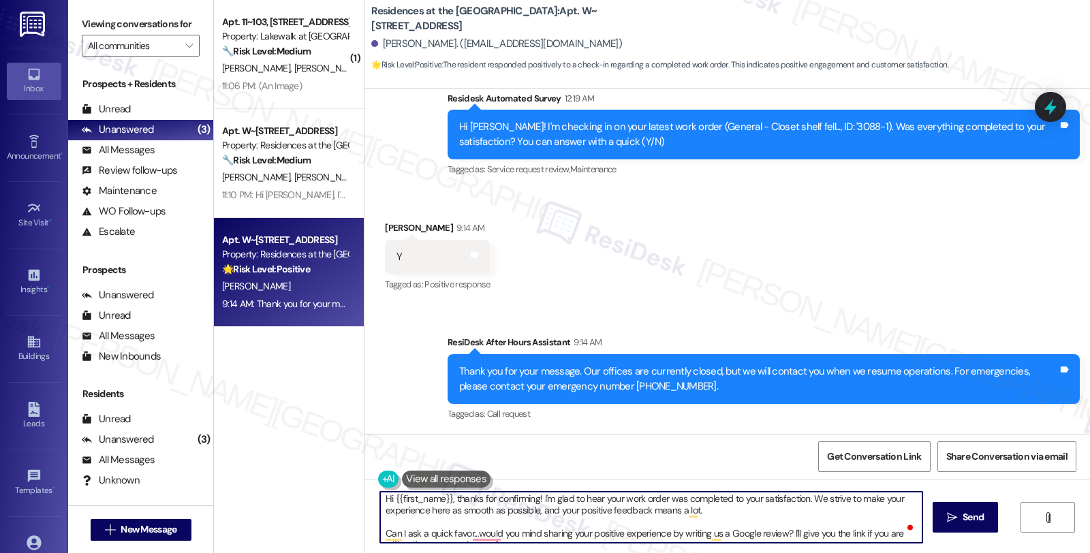
scroll to position [0, 0]
type textarea "Hi {{first_name}}, thanks for confirming! I'm glad to hear your work order was …"
click at [972, 509] on button " Send" at bounding box center [965, 517] width 66 height 31
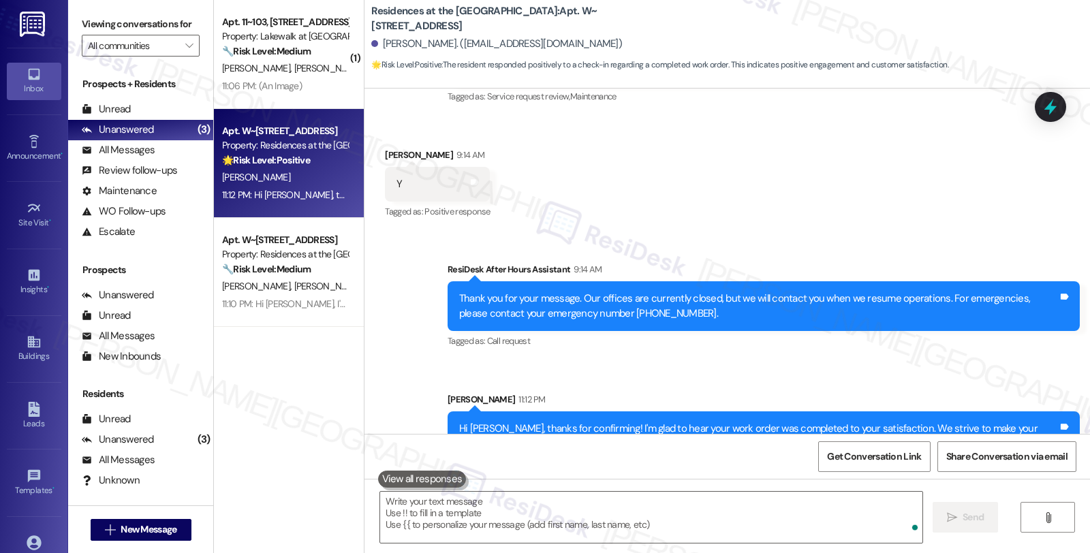
scroll to position [853, 0]
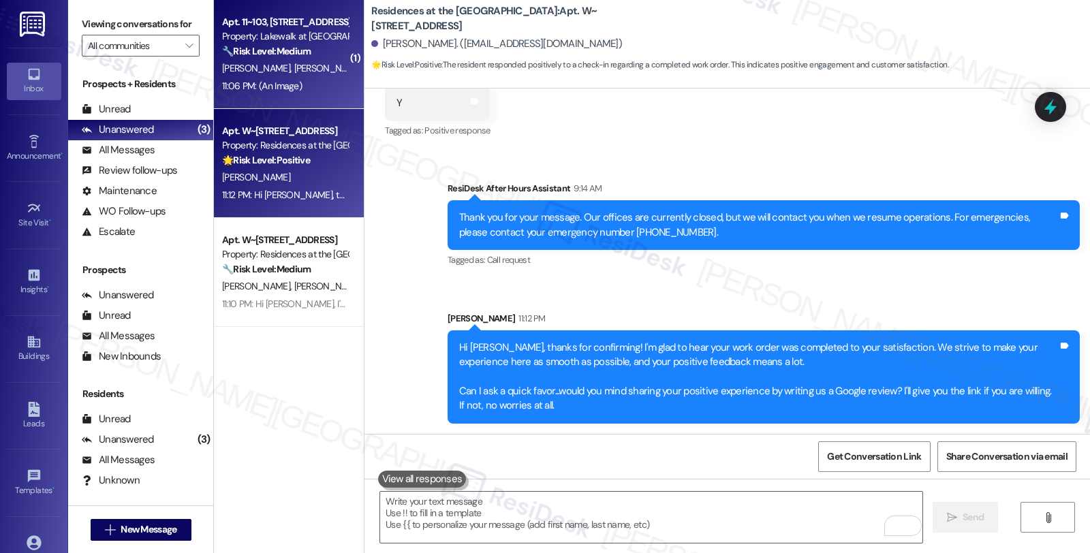
click at [253, 42] on div "Property: Lakewalk at [GEOGRAPHIC_DATA]" at bounding box center [285, 36] width 126 height 14
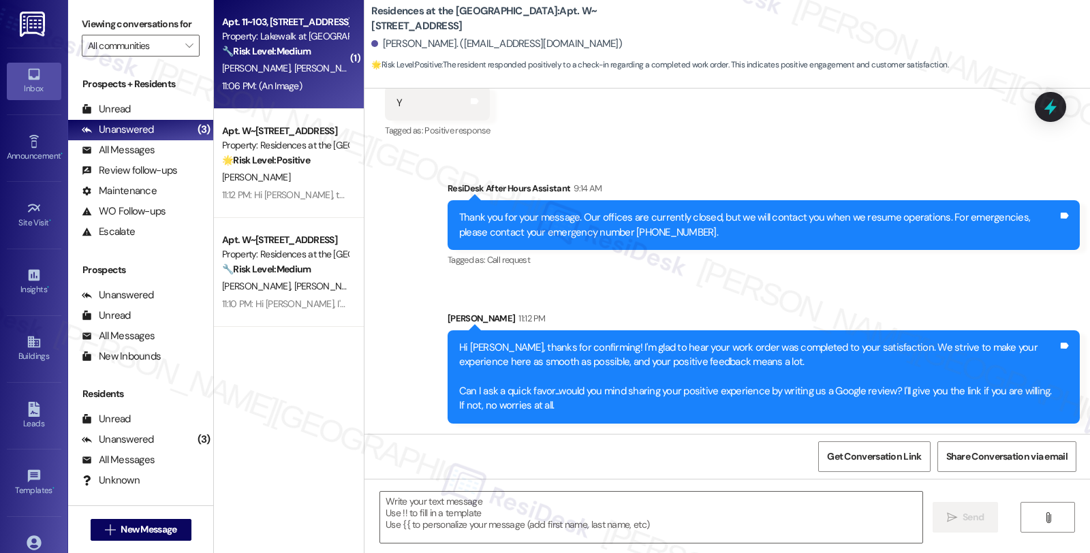
type textarea "Fetching suggested responses. Please feel free to read through the conversation…"
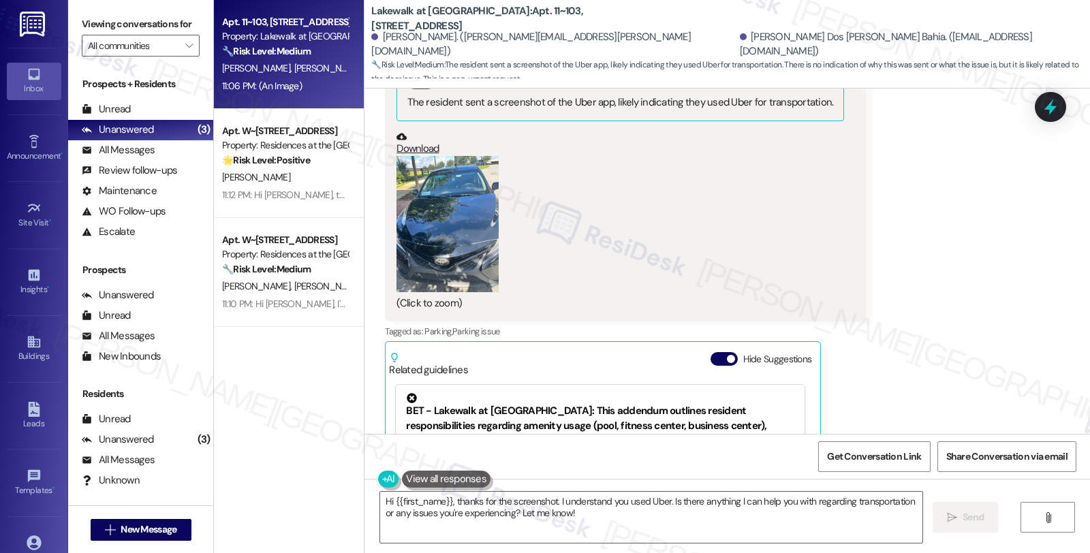
scroll to position [5199, 0]
click at [441, 198] on button "Zoom image" at bounding box center [447, 225] width 102 height 136
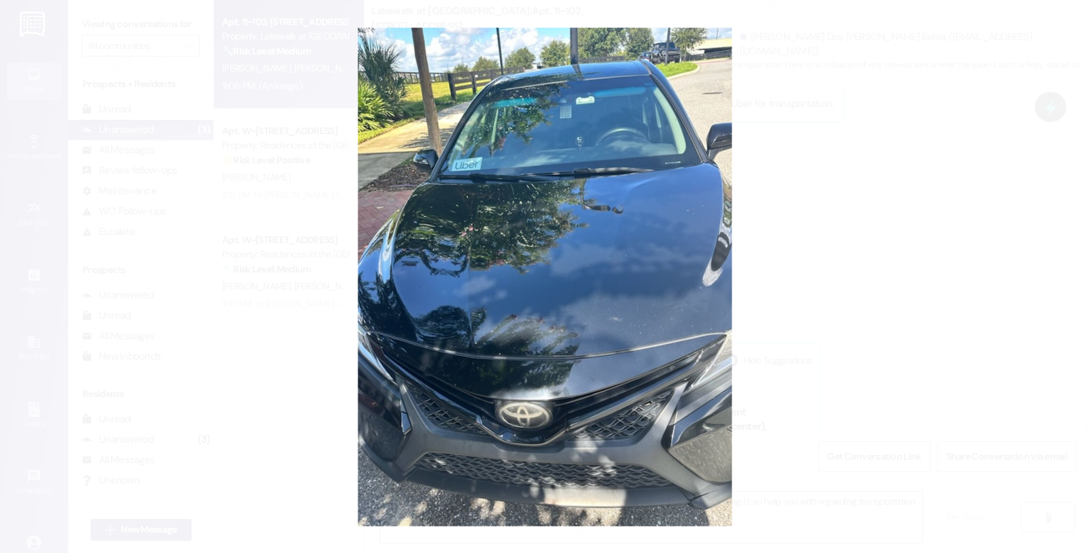
click at [806, 189] on button "Unzoom image" at bounding box center [545, 276] width 1090 height 553
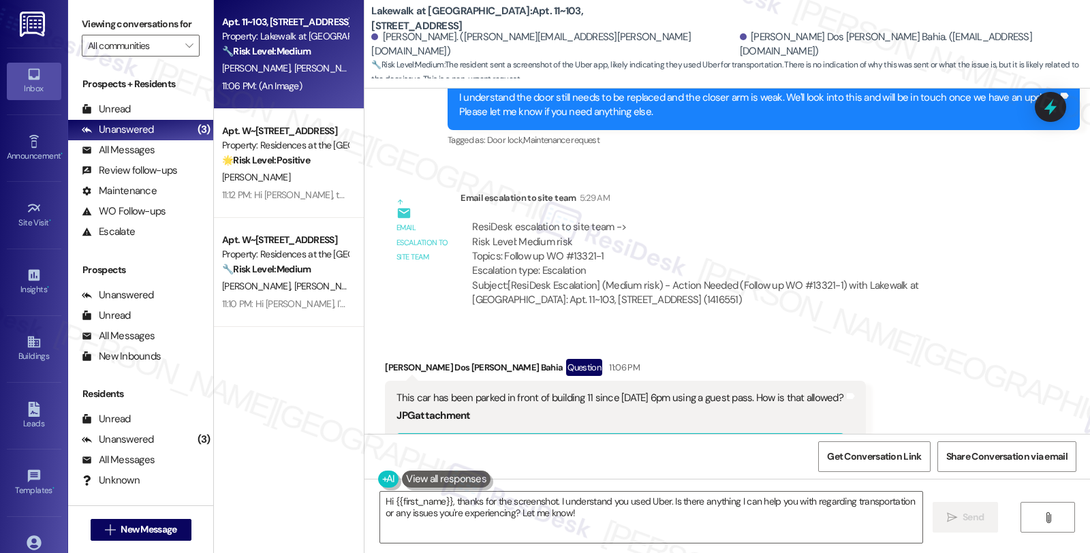
scroll to position [4821, 0]
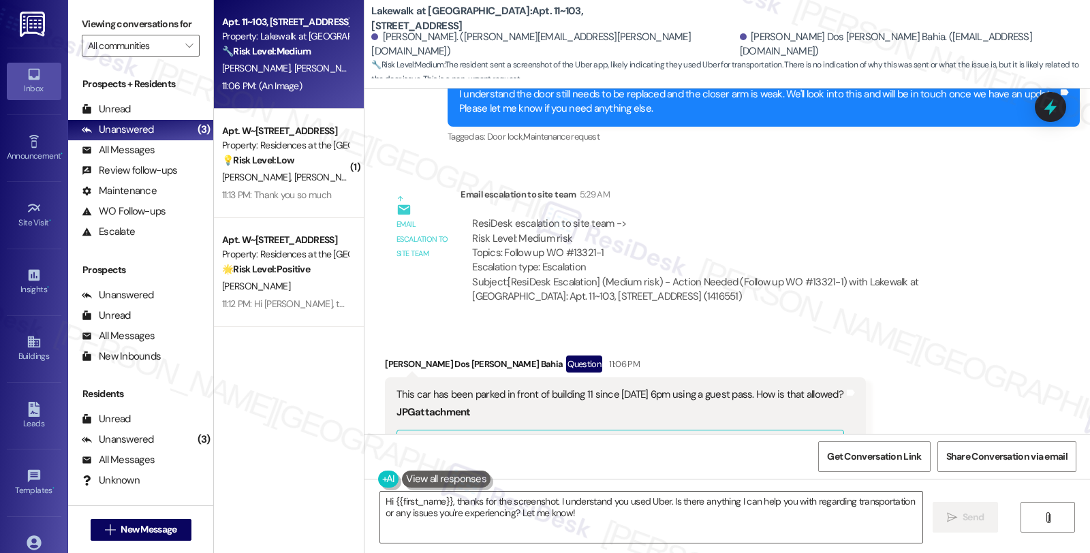
click at [390, 356] on div "Verlucia [PERSON_NAME] Dos [PERSON_NAME] Bahia Question 11:06 PM" at bounding box center [625, 367] width 481 height 22
copy div "Verlucia"
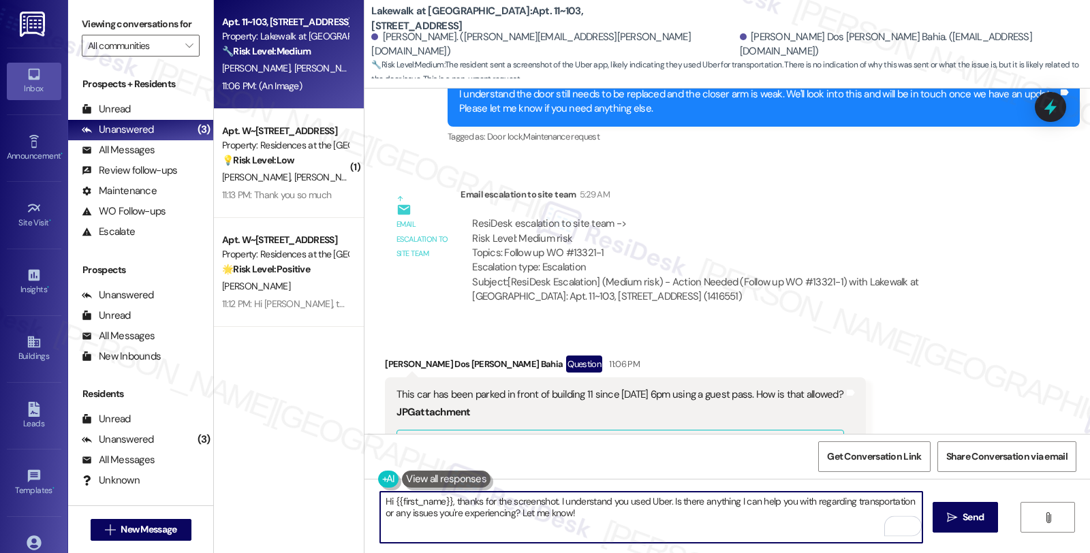
drag, startPoint x: 386, startPoint y: 500, endPoint x: 443, endPoint y: 497, distance: 57.3
click at [443, 497] on textarea "Hi {{first_name}}, thanks for the screenshot. I understand you used Uber. Is th…" at bounding box center [651, 517] width 542 height 51
paste textarea "Verlucia"
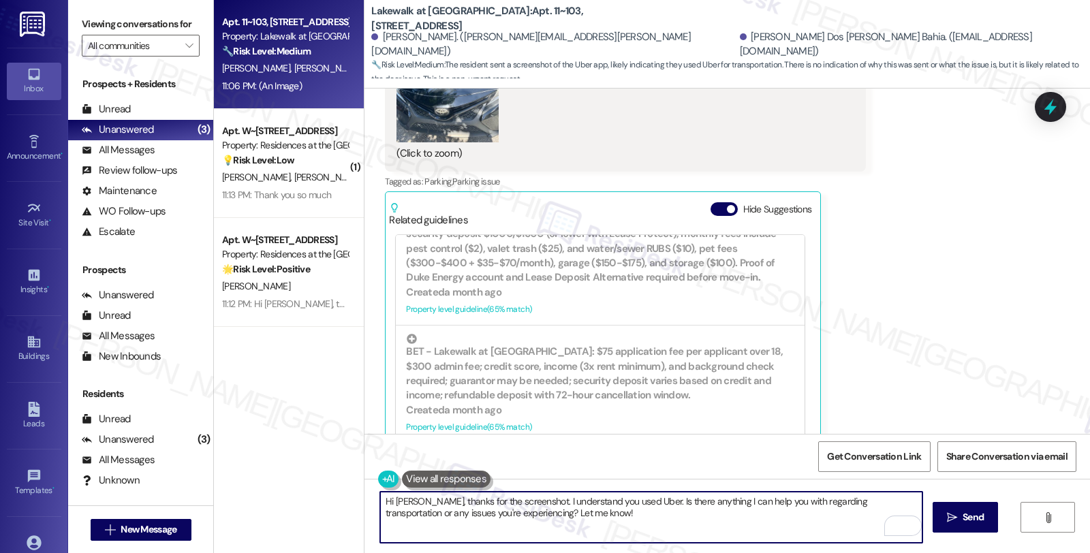
scroll to position [4973, 0]
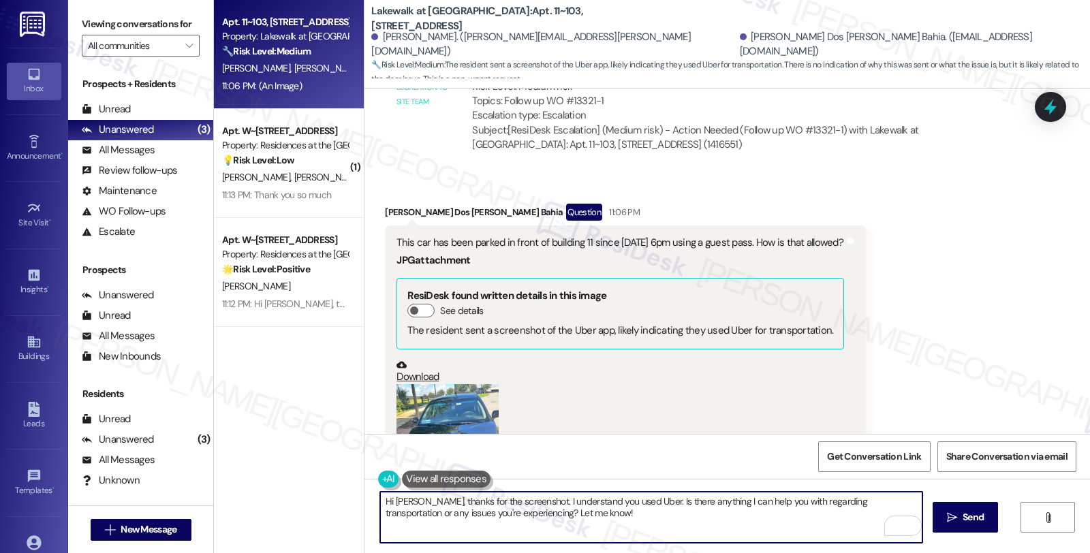
click at [466, 384] on button "Zoom image" at bounding box center [447, 452] width 102 height 136
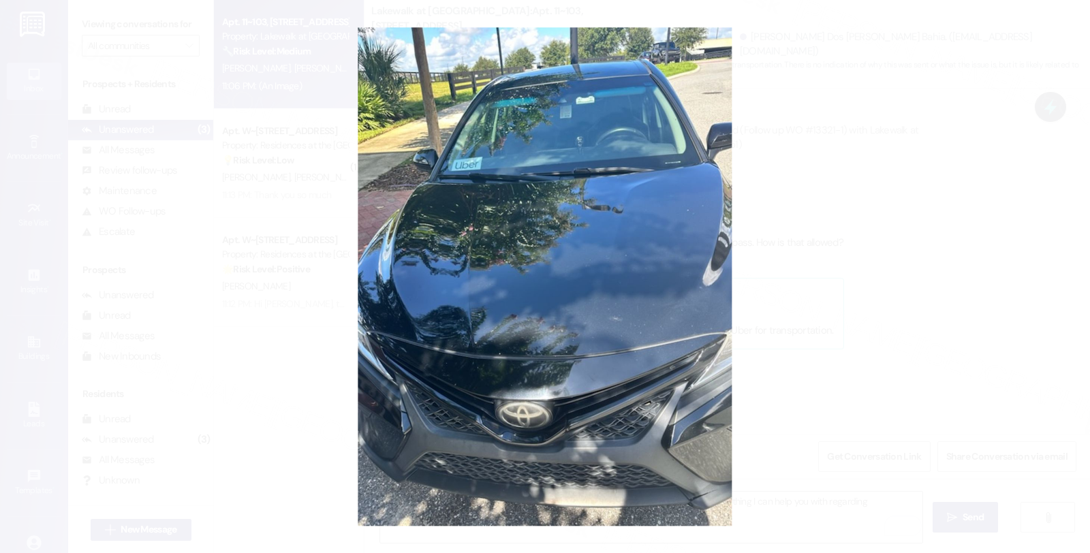
click at [821, 308] on button "Unzoom image" at bounding box center [545, 276] width 1090 height 553
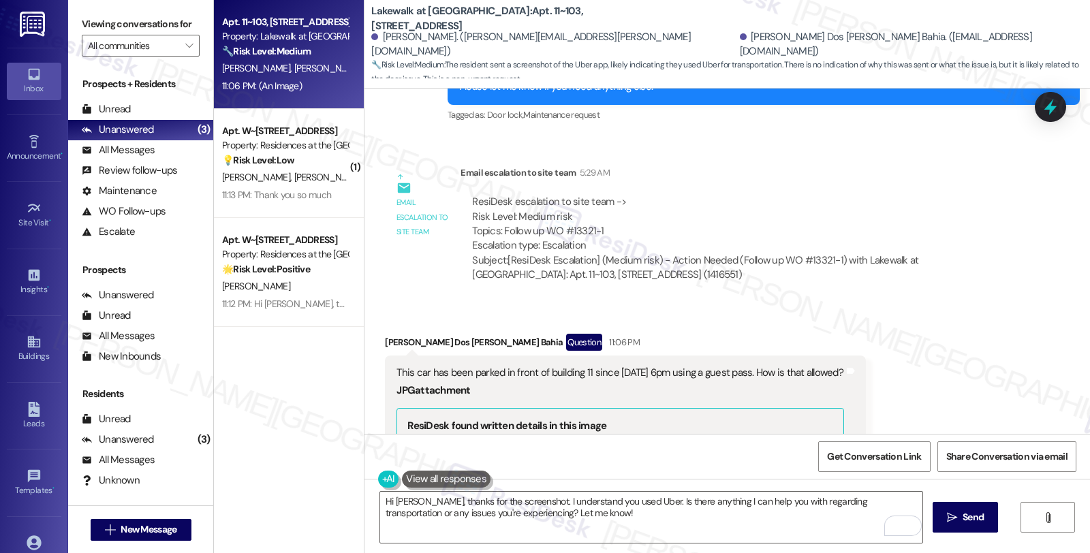
scroll to position [4821, 0]
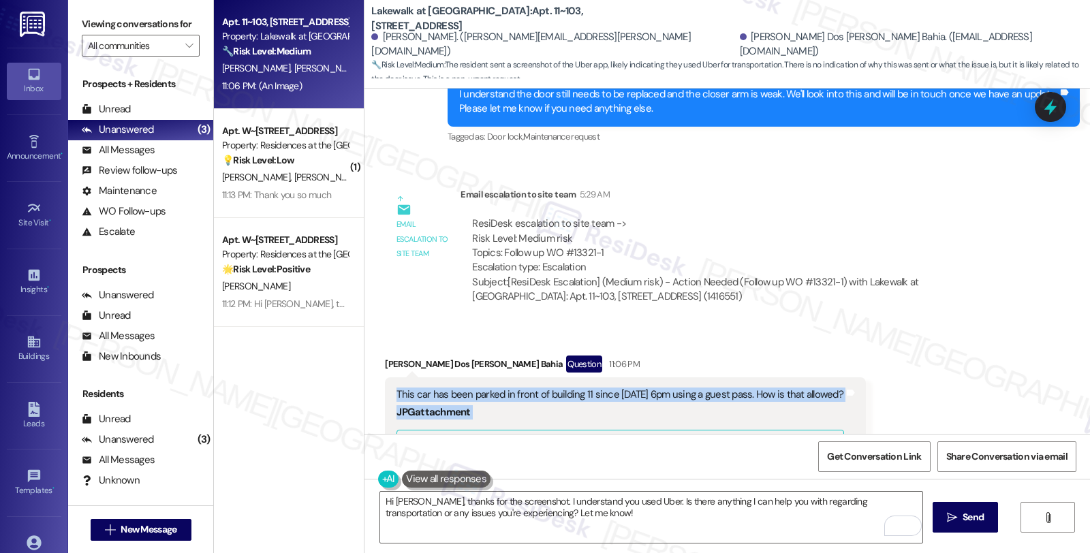
drag, startPoint x: 387, startPoint y: 364, endPoint x: 893, endPoint y: 364, distance: 506.0
copy div "This car has been parked in front of building 11 since [DATE] 6pm using a guest…"
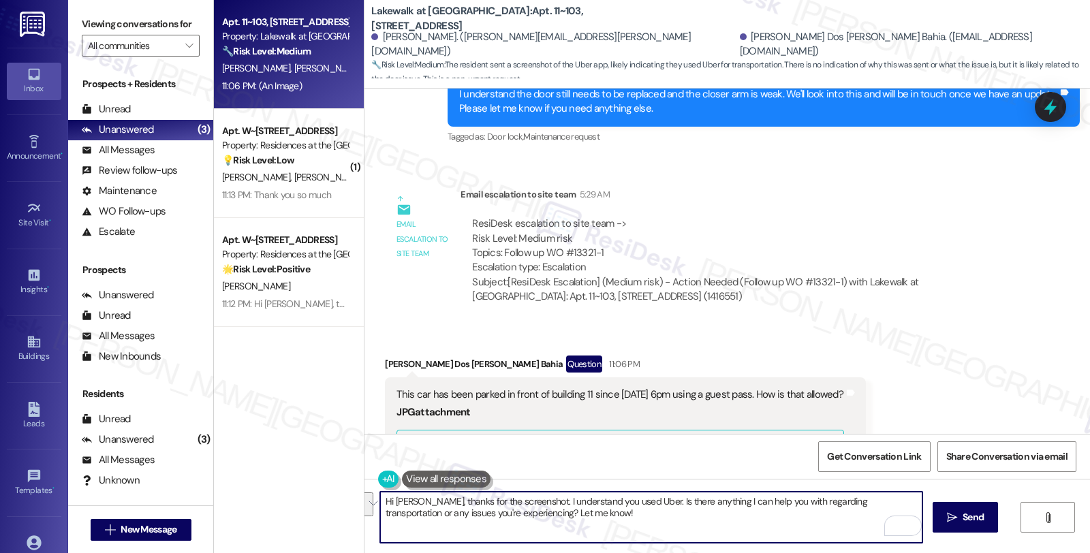
drag, startPoint x: 423, startPoint y: 503, endPoint x: 665, endPoint y: 518, distance: 243.0
click at [665, 518] on textarea "Hi [PERSON_NAME], thanks for the screenshot. I understand you used Uber. Is the…" at bounding box center [651, 517] width 542 height 51
paste textarea "Thanks for letting us know."
click at [421, 499] on textarea "Hi [PERSON_NAME], Thanks for letting us know." at bounding box center [651, 517] width 542 height 51
click at [576, 508] on textarea "Hi [PERSON_NAME], thanks for letting us know." at bounding box center [651, 517] width 542 height 51
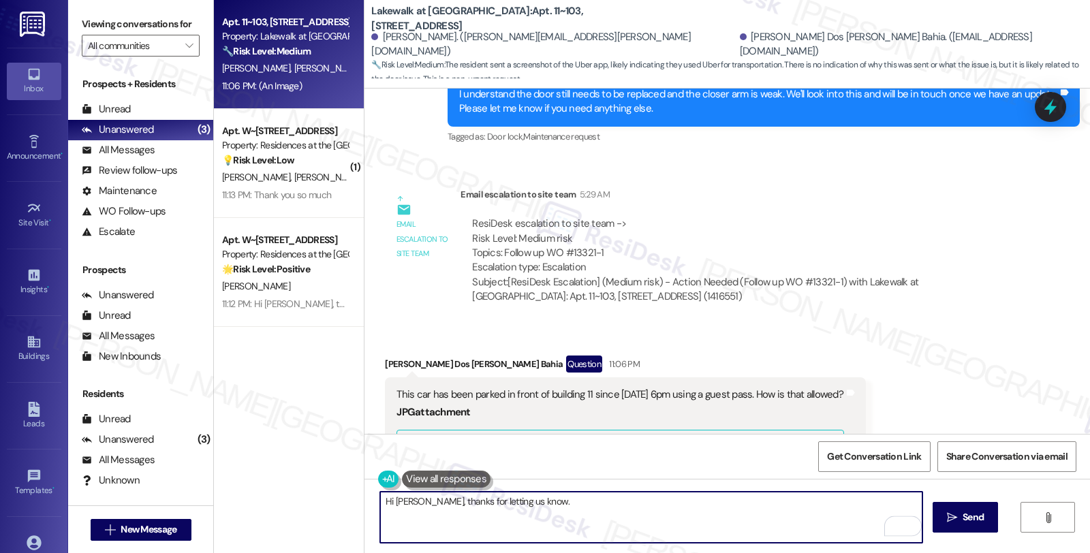
scroll to position [5048, 0]
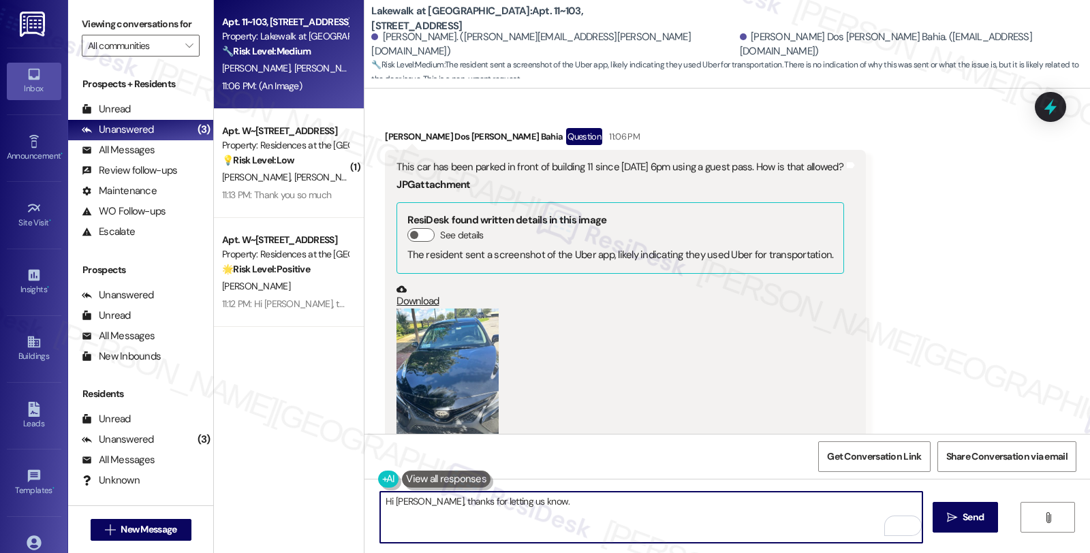
click at [437, 371] on button "Zoom image" at bounding box center [447, 377] width 102 height 136
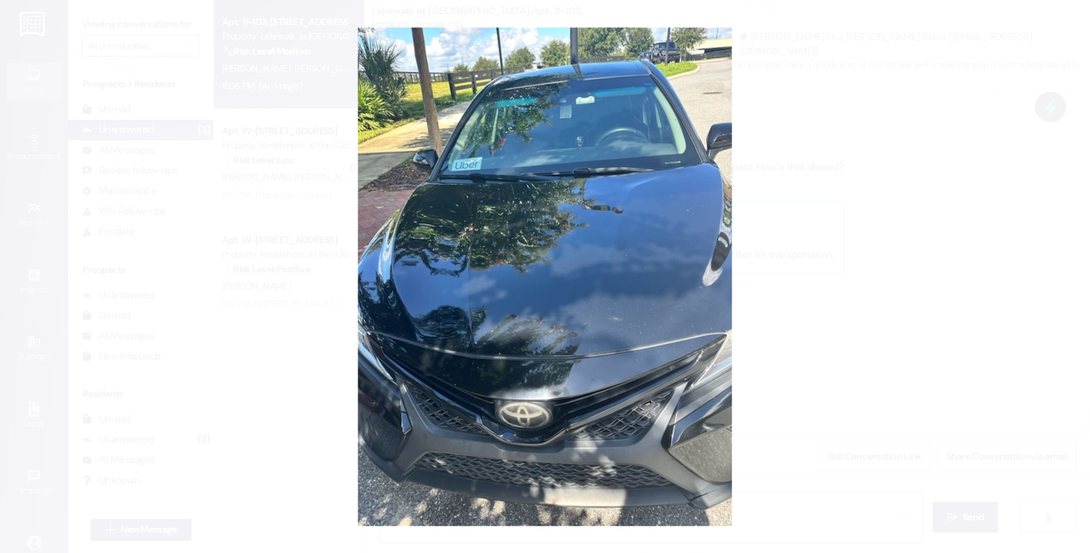
click at [792, 344] on button "Unzoom image" at bounding box center [545, 276] width 1090 height 553
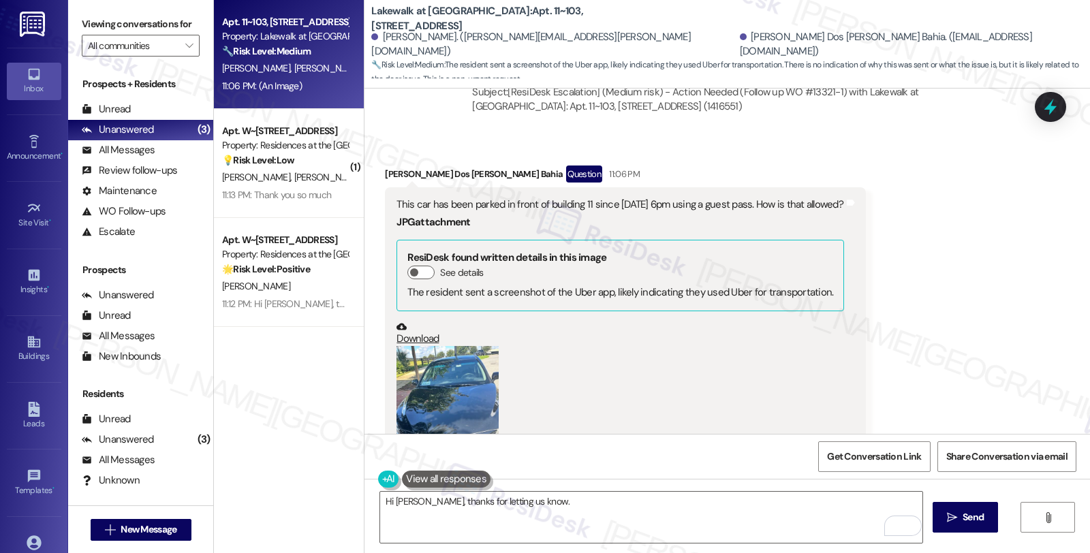
scroll to position [4973, 0]
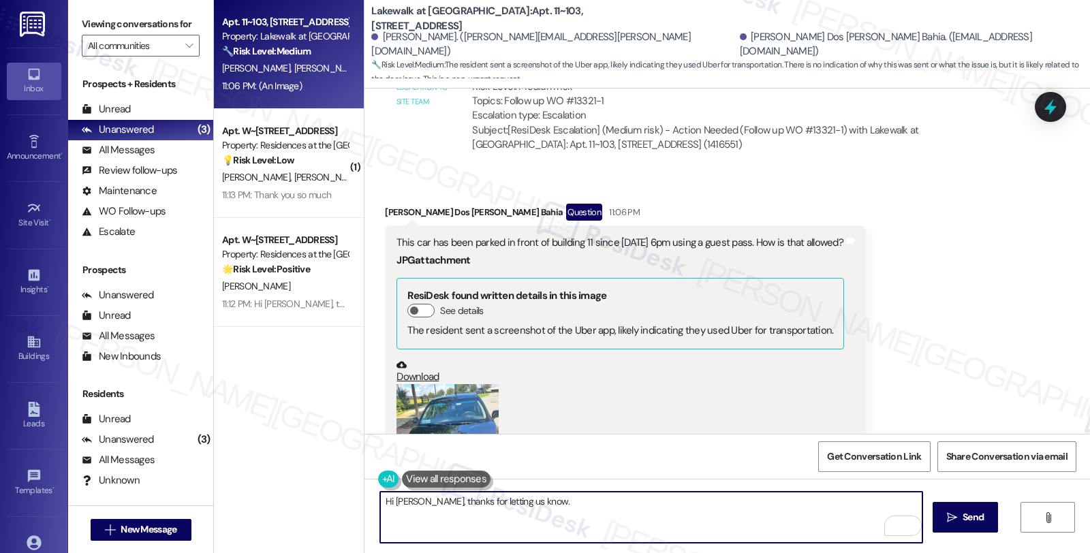
click at [598, 512] on textarea "Hi [PERSON_NAME], thanks for letting us know." at bounding box center [651, 517] width 542 height 51
paste textarea "We’ll go ahead and share this with the team so they can look into whether the v…"
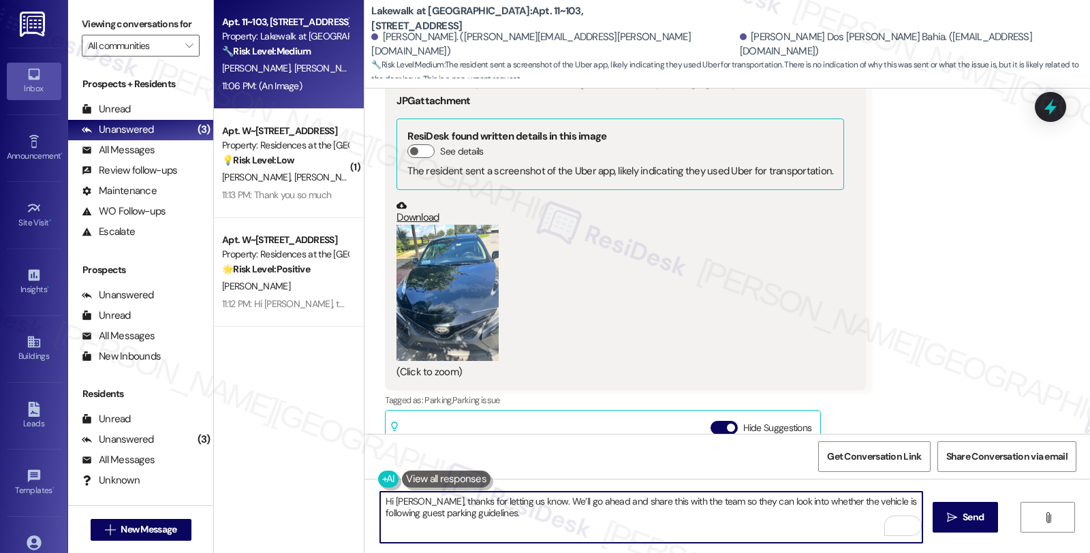
scroll to position [5124, 0]
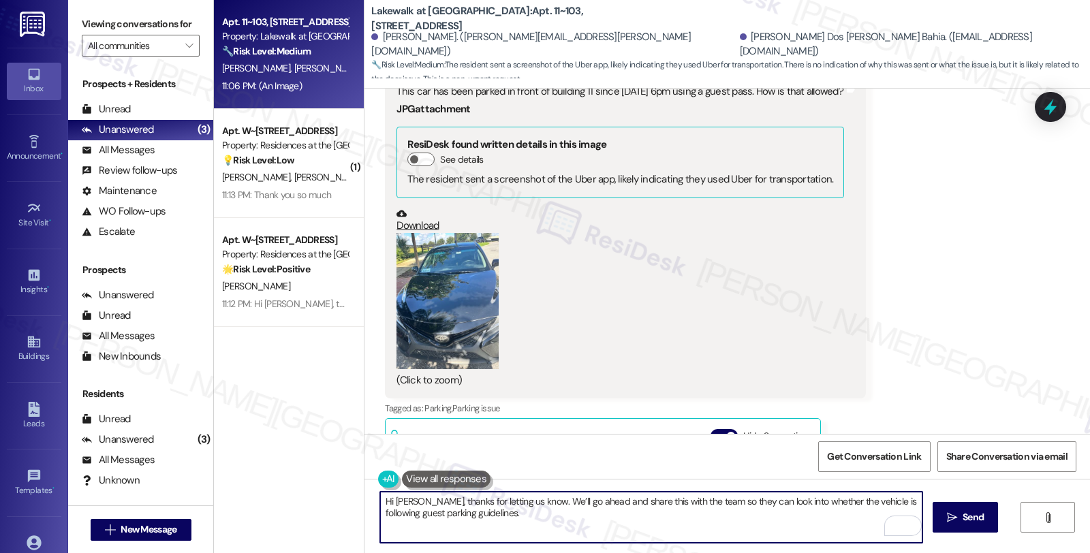
click at [475, 271] on button "Zoom image" at bounding box center [447, 301] width 102 height 136
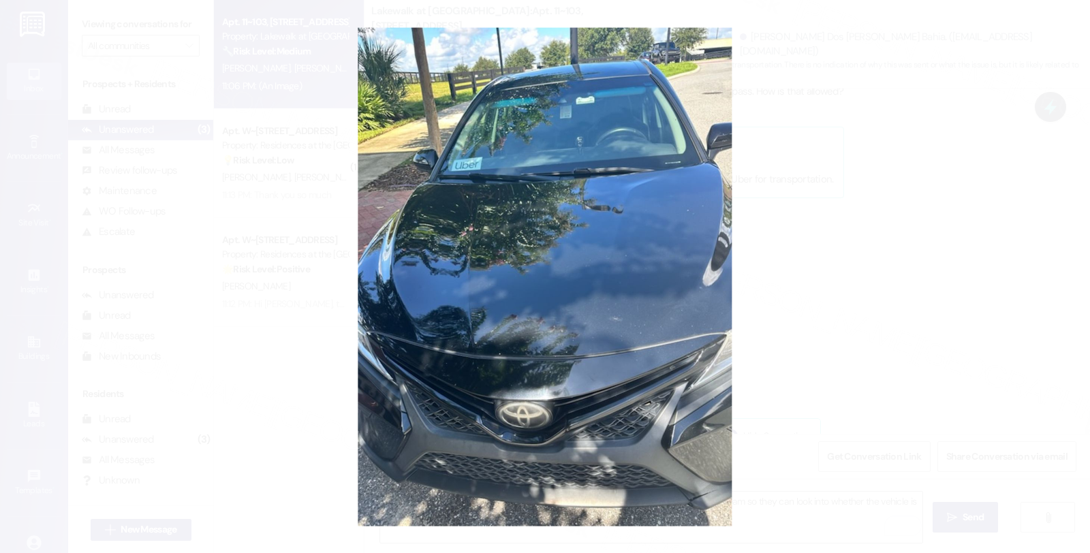
click at [774, 252] on button "Unzoom image" at bounding box center [545, 276] width 1090 height 553
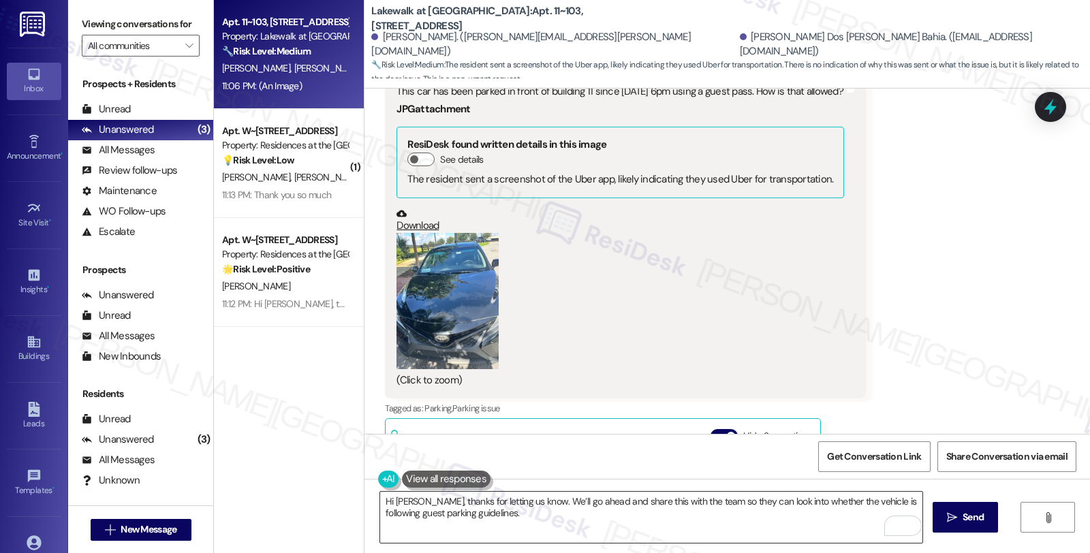
click at [547, 501] on textarea "Hi [PERSON_NAME], thanks for letting us know. We’ll go ahead and share this wit…" at bounding box center [651, 517] width 542 height 51
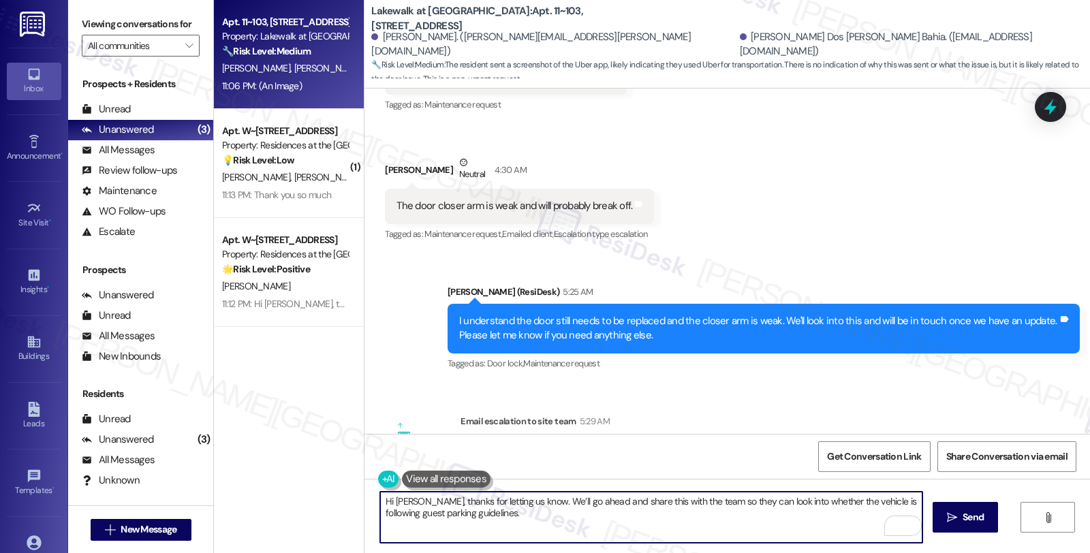
scroll to position [4973, 0]
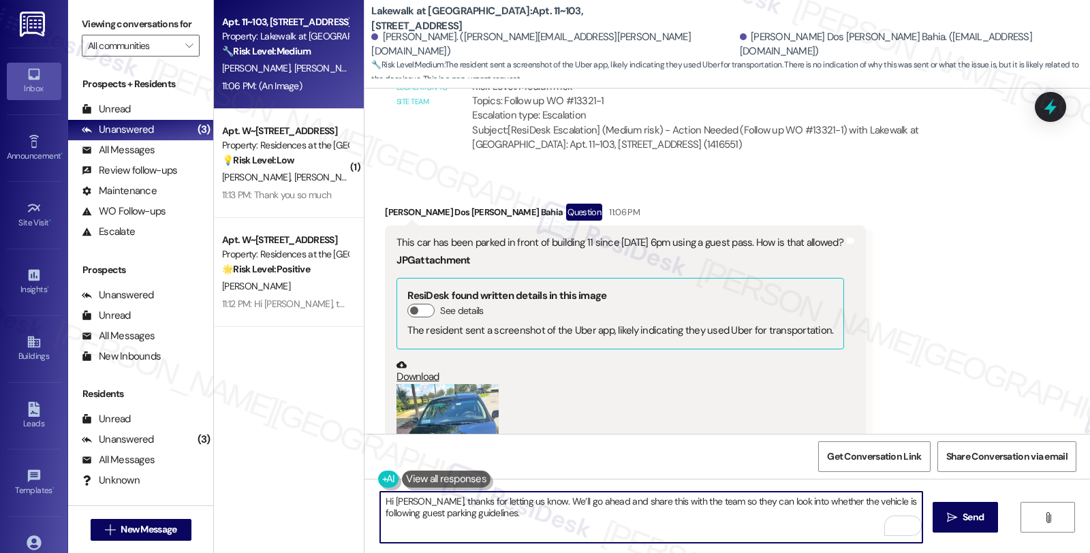
click at [543, 503] on textarea "Hi [PERSON_NAME], thanks for letting us know. We’ll go ahead and share this wit…" at bounding box center [651, 517] width 542 height 51
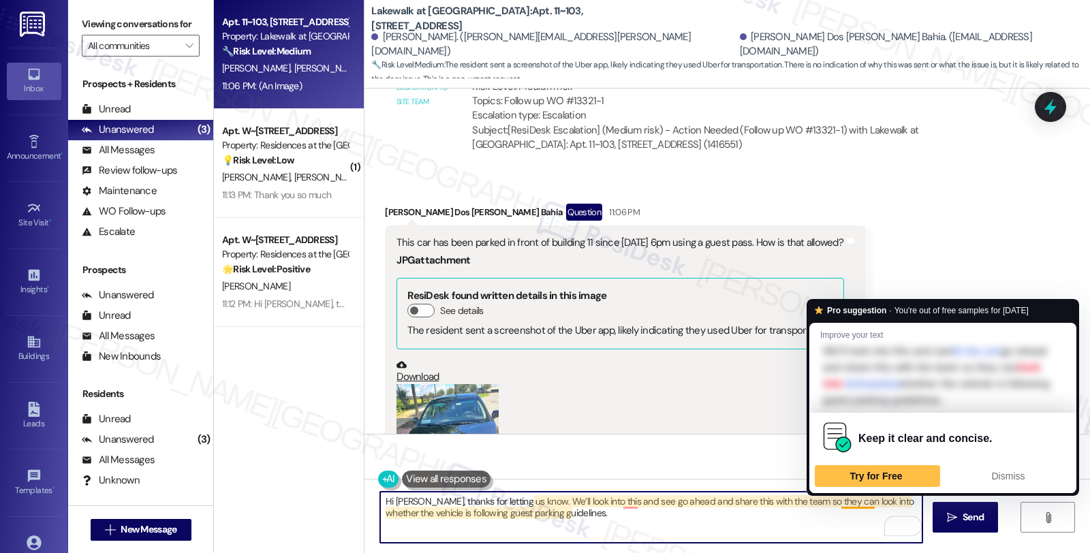
click at [863, 501] on textarea "Hi [PERSON_NAME], thanks for letting us know. We’ll look into this and see go a…" at bounding box center [651, 517] width 542 height 51
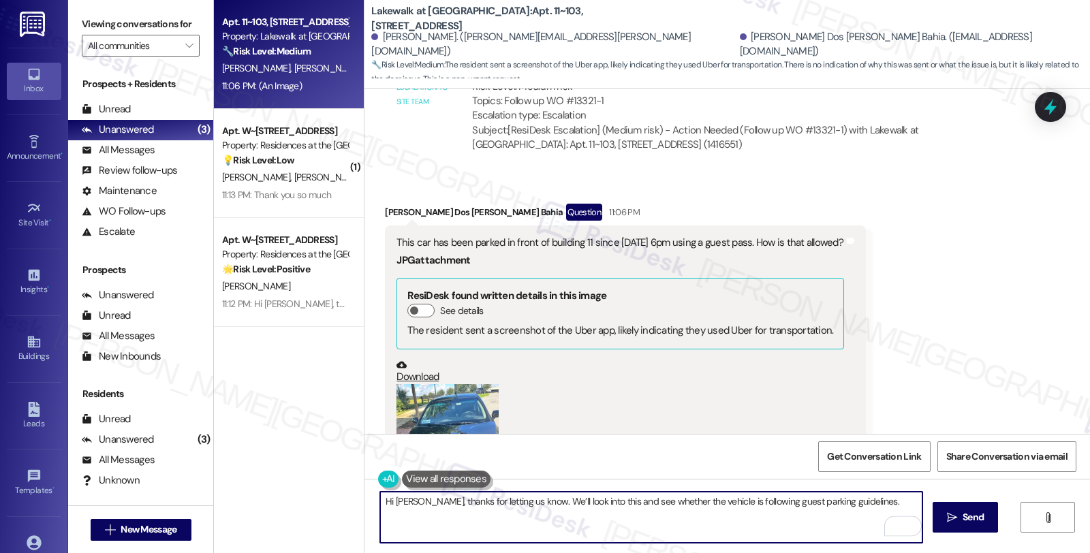
click at [872, 505] on textarea "Hi [PERSON_NAME], thanks for letting us know. We’ll look into this and see whet…" at bounding box center [651, 517] width 542 height 51
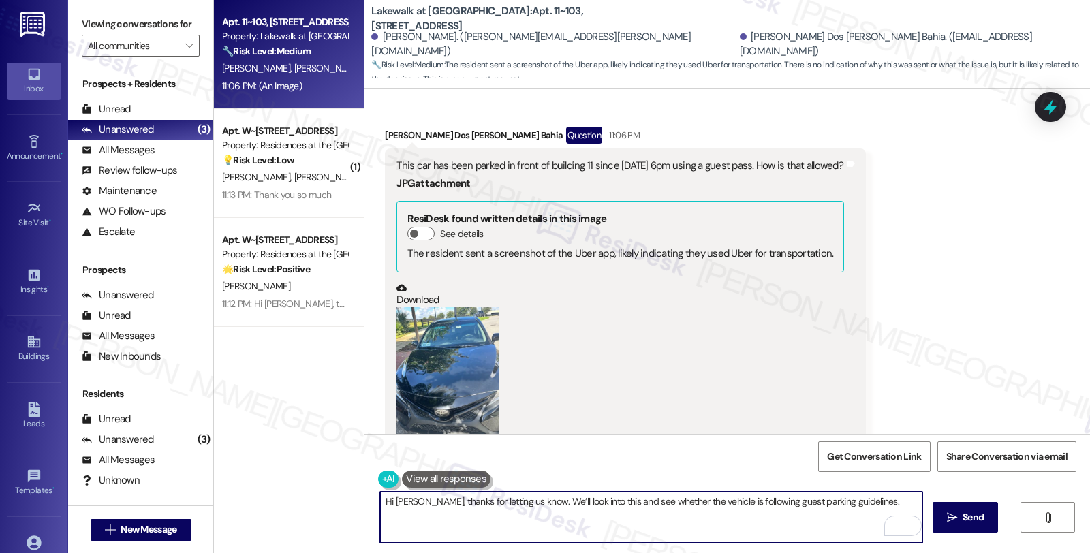
scroll to position [5048, 0]
click at [868, 501] on textarea "Hi [PERSON_NAME], thanks for letting us know. We’ll look into this and see whet…" at bounding box center [651, 517] width 542 height 51
drag, startPoint x: 872, startPoint y: 502, endPoint x: 875, endPoint y: 515, distance: 13.4
click at [875, 515] on textarea "Hi [PERSON_NAME], thanks for letting us know. We’ll look into this and see whet…" at bounding box center [651, 517] width 542 height 51
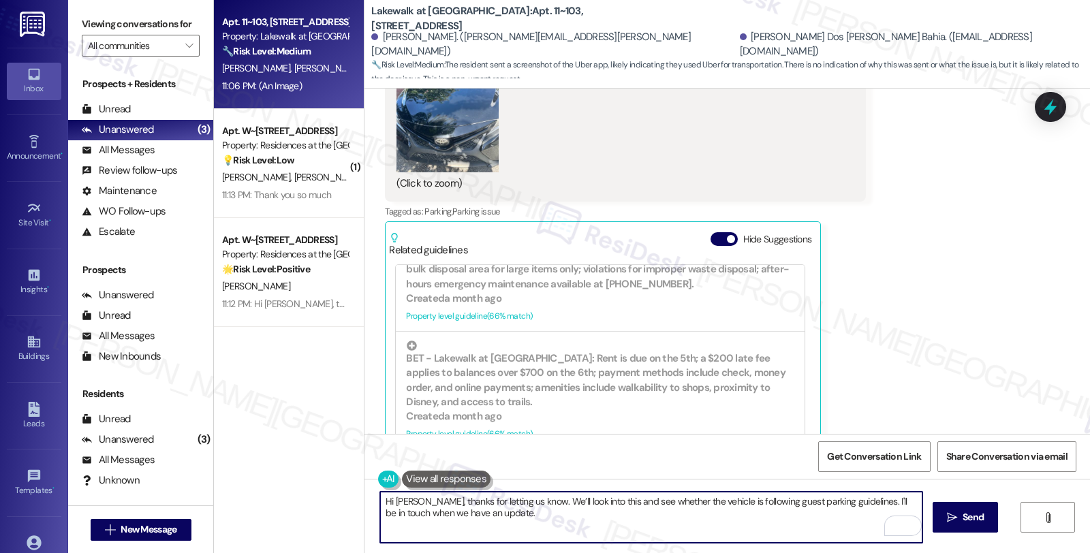
scroll to position [5351, 0]
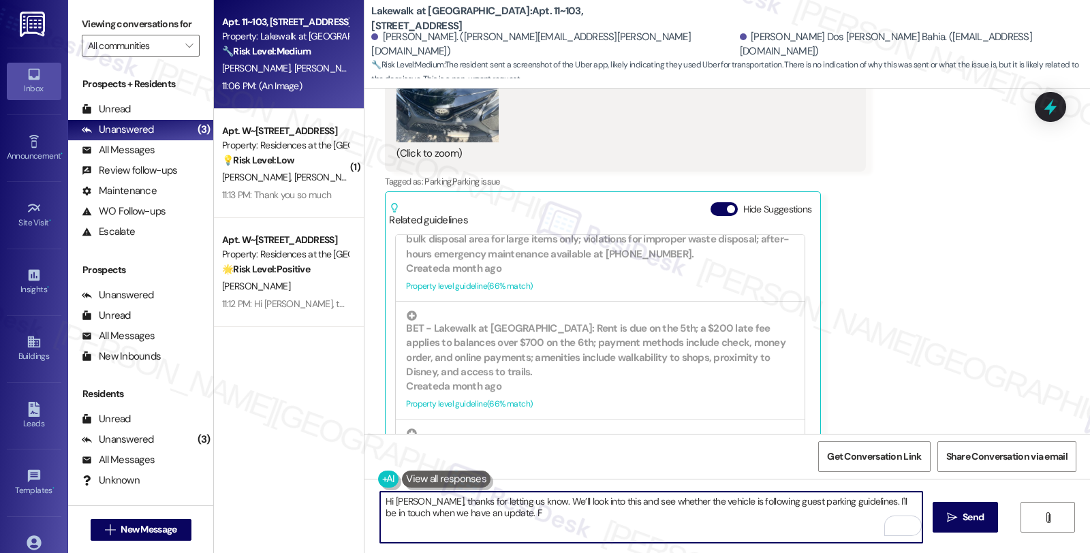
type textarea "Hi [PERSON_NAME], thanks for letting us know. We’ll look into this and see whet…"
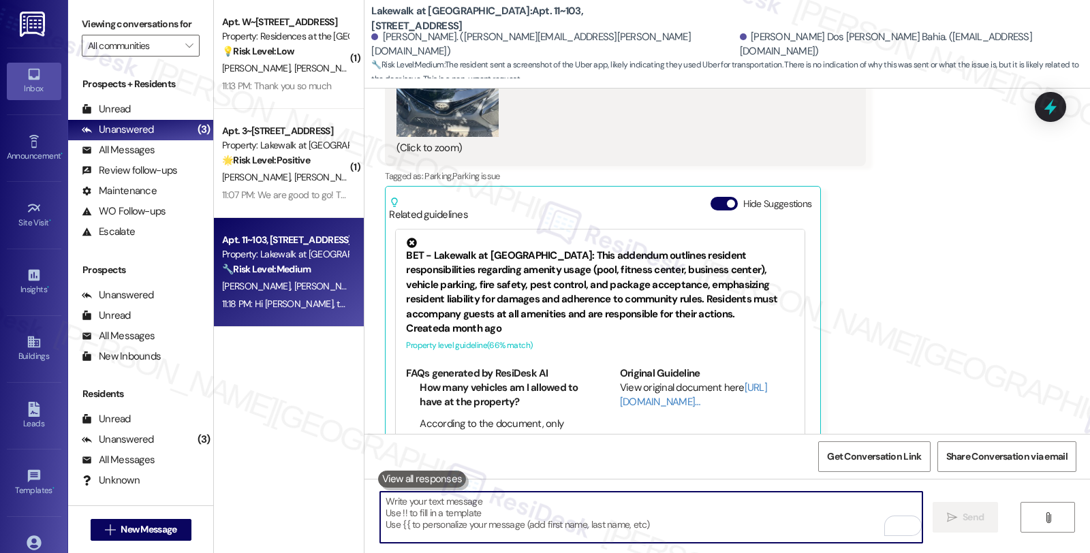
scroll to position [5157, 0]
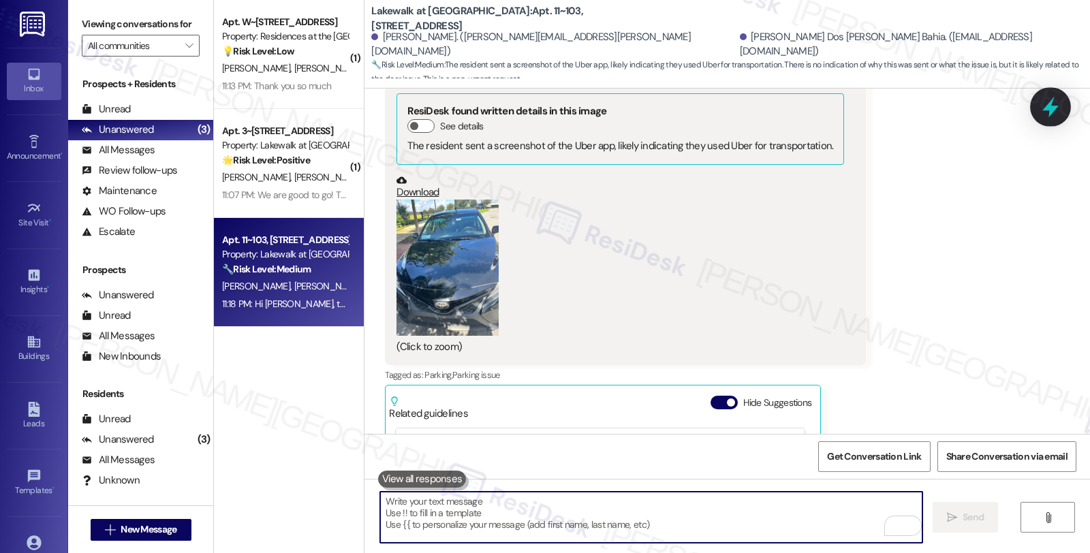
click at [1036, 106] on div at bounding box center [1050, 106] width 41 height 39
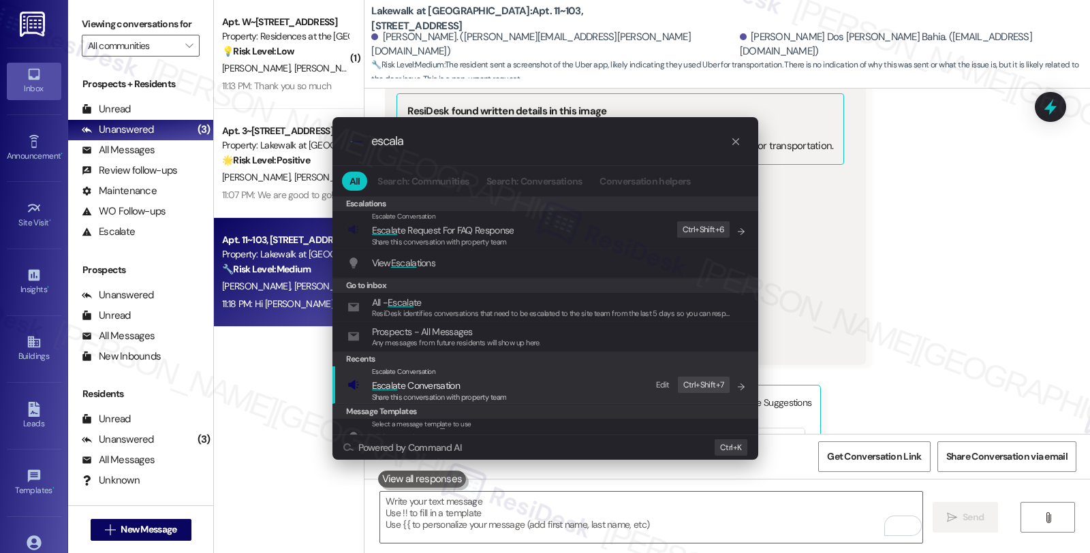
type input "escala"
click at [501, 383] on span "Escala te Conversation" at bounding box center [439, 385] width 135 height 15
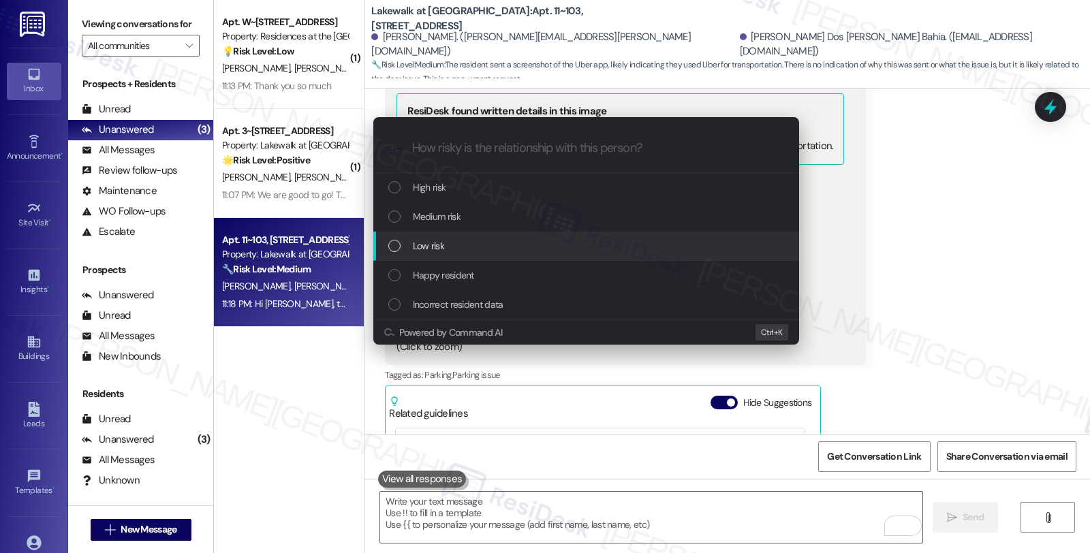
click at [437, 242] on span "Low risk" at bounding box center [428, 245] width 31 height 15
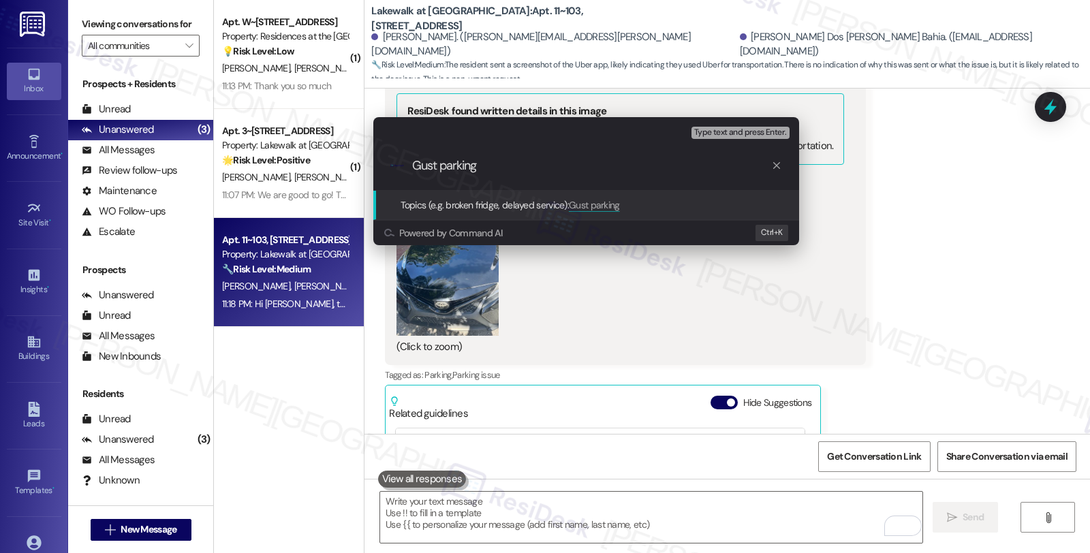
click at [426, 161] on input "Gust parking" at bounding box center [591, 166] width 359 height 14
click at [498, 164] on input "Guest parking" at bounding box center [591, 166] width 359 height 14
type input "Guest parking guidelines"
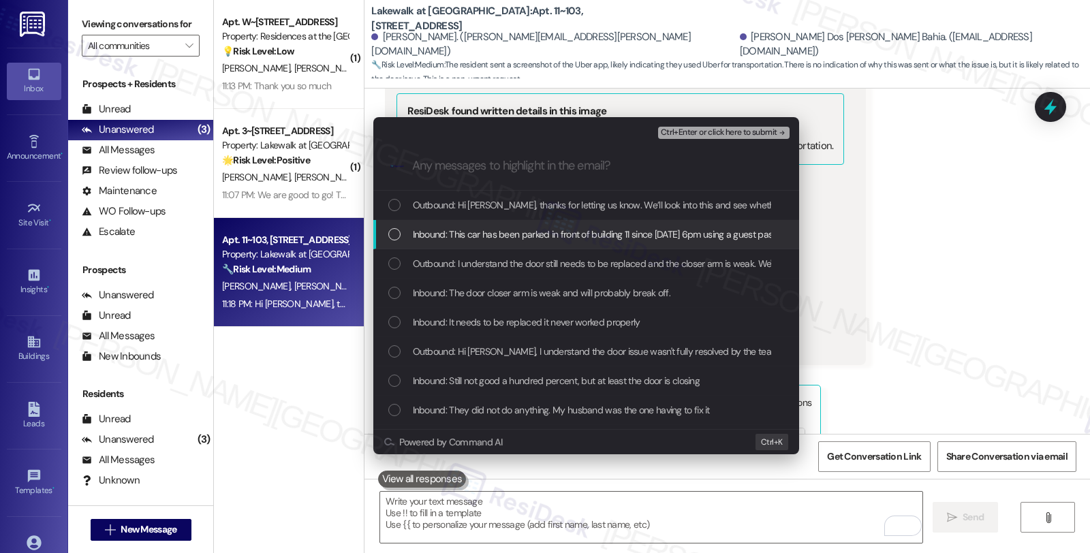
click at [482, 230] on span "Inbound: This car has been parked in front of building 11 since [DATE] 6pm usin…" at bounding box center [638, 234] width 450 height 15
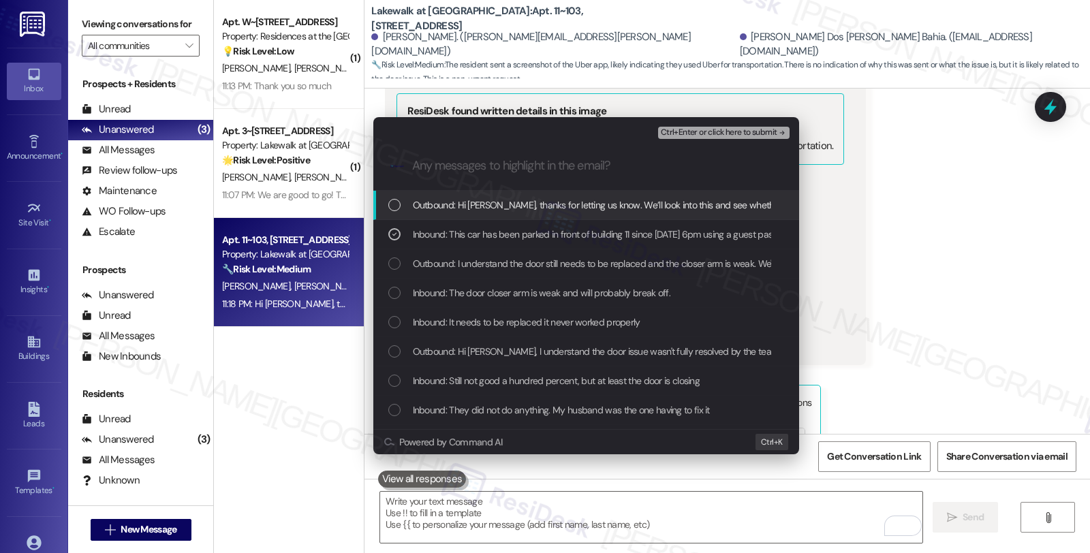
click at [730, 138] on button "Ctrl+Enter or click here to submit" at bounding box center [723, 133] width 131 height 12
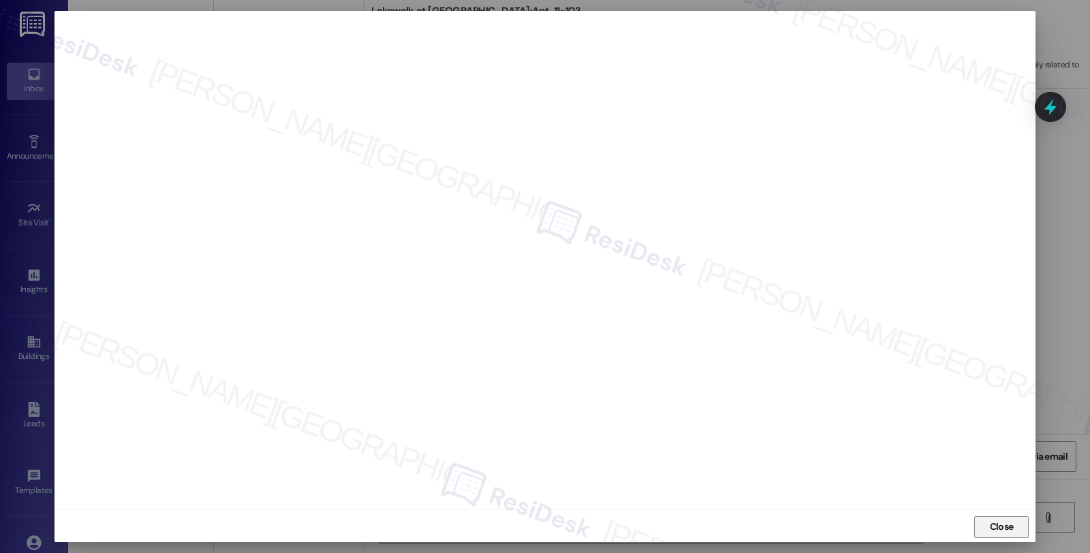
click at [990, 529] on span "Close" at bounding box center [1002, 527] width 24 height 14
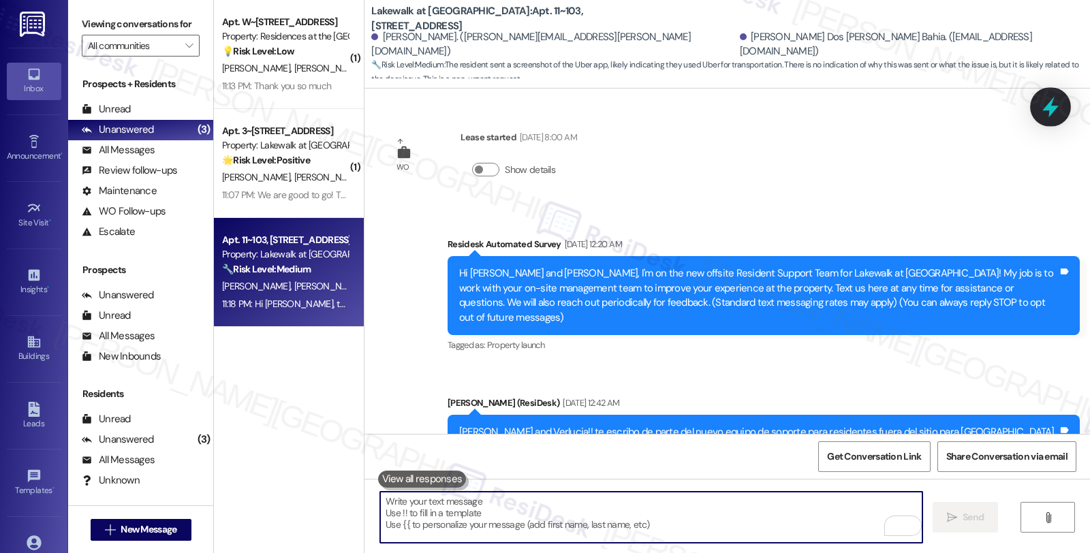
scroll to position [5157, 0]
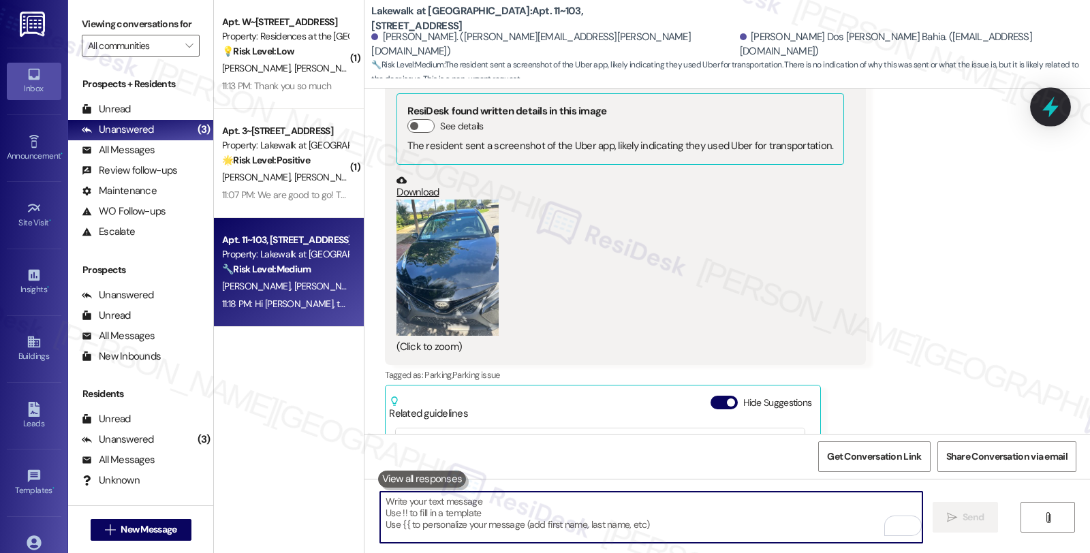
click at [1052, 106] on icon at bounding box center [1050, 107] width 16 height 21
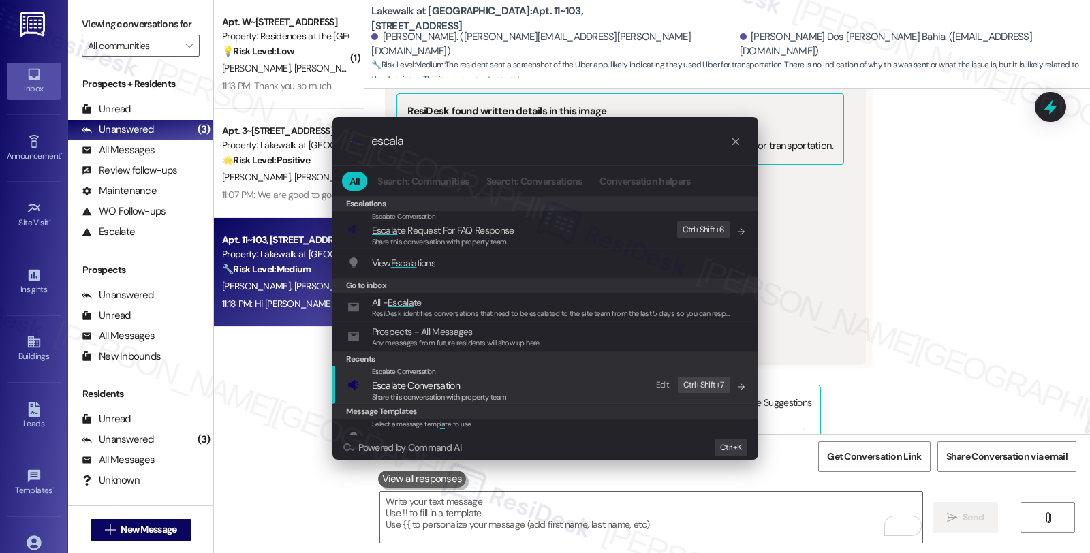
type input "escala"
click at [465, 385] on span "Escala te Conversation" at bounding box center [439, 385] width 135 height 15
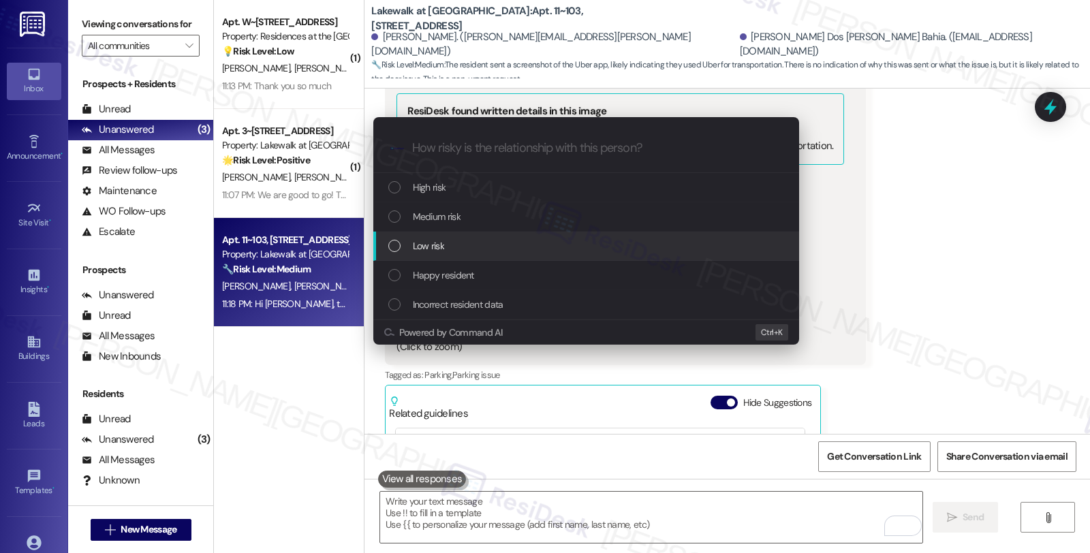
click at [464, 236] on div "Low risk" at bounding box center [586, 246] width 426 height 29
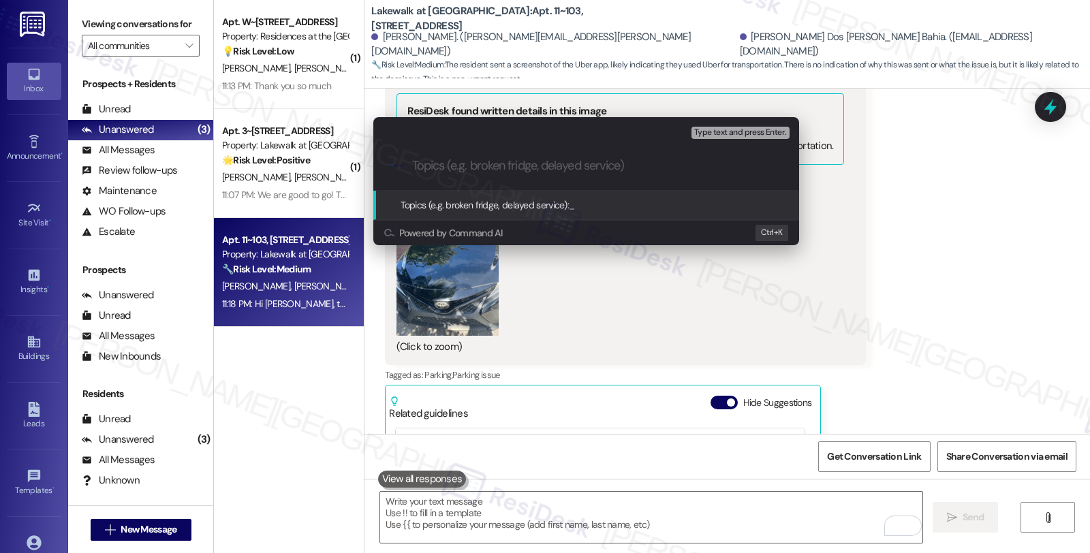
paste input "Guest parking guidelines"
type input "Guest parking guidelines"
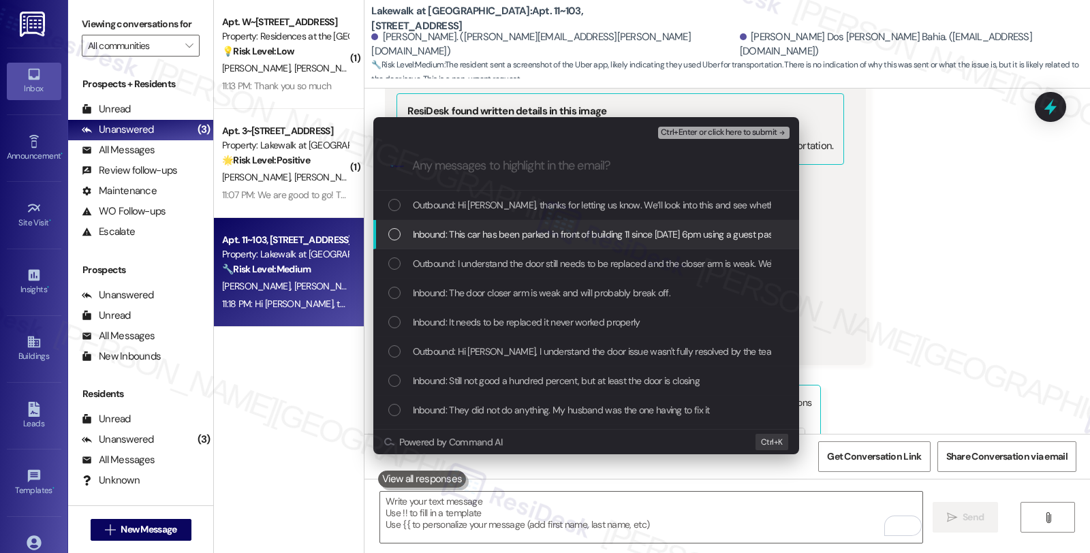
click at [563, 241] on span "Inbound: This car has been parked in front of building 11 since yesterday 6pm u…" at bounding box center [638, 234] width 450 height 15
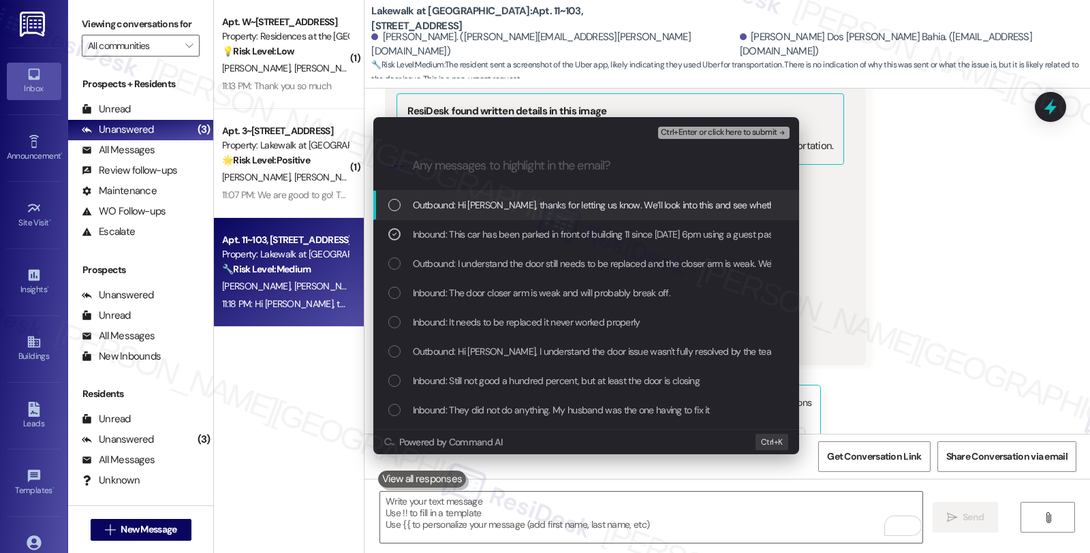
click at [714, 133] on span "Ctrl+Enter or click here to submit" at bounding box center [719, 133] width 116 height 10
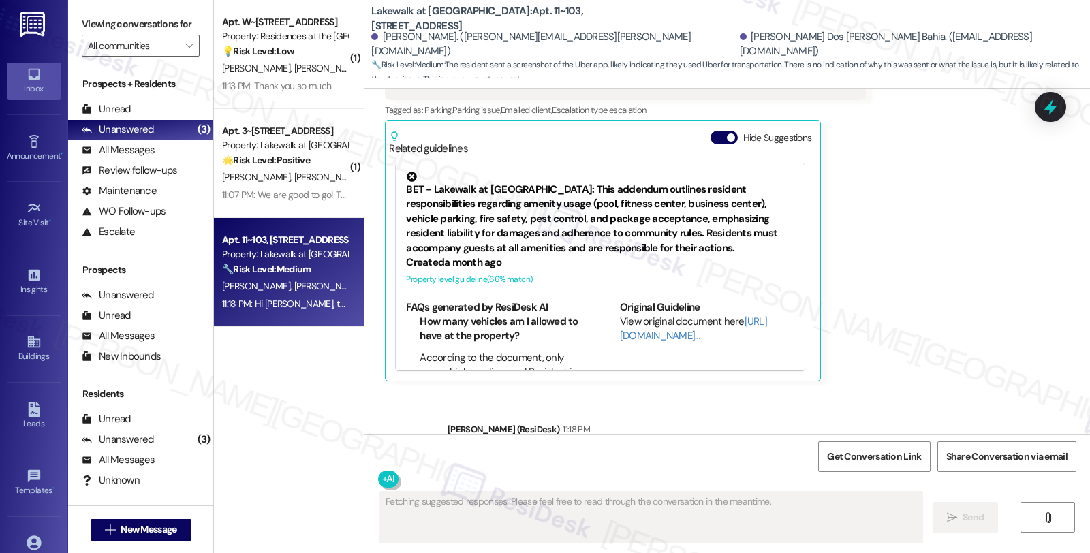
scroll to position [5480, 0]
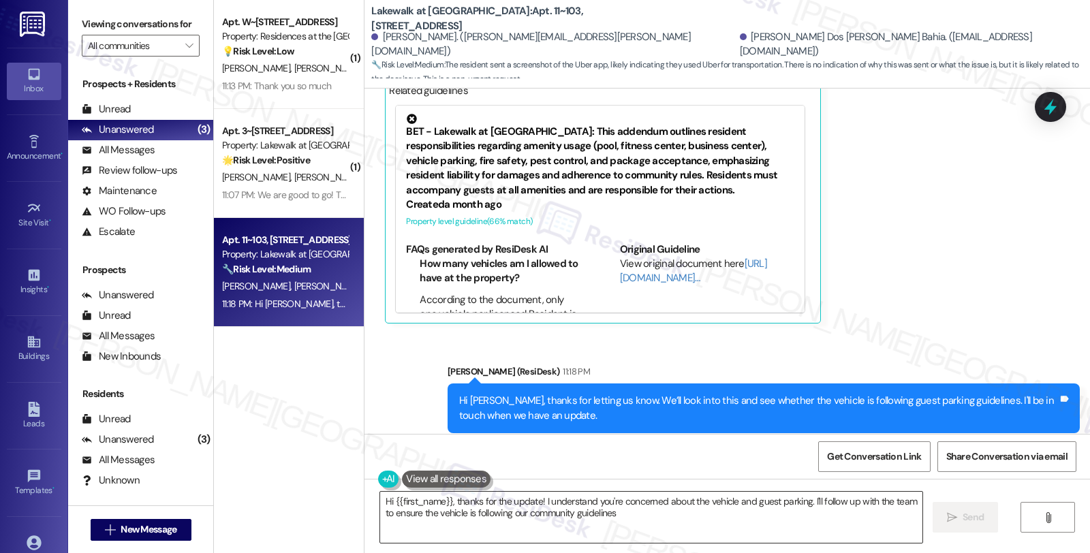
type textarea "Hi {{first_name}}, thanks for the update! I understand you're concerned about t…"
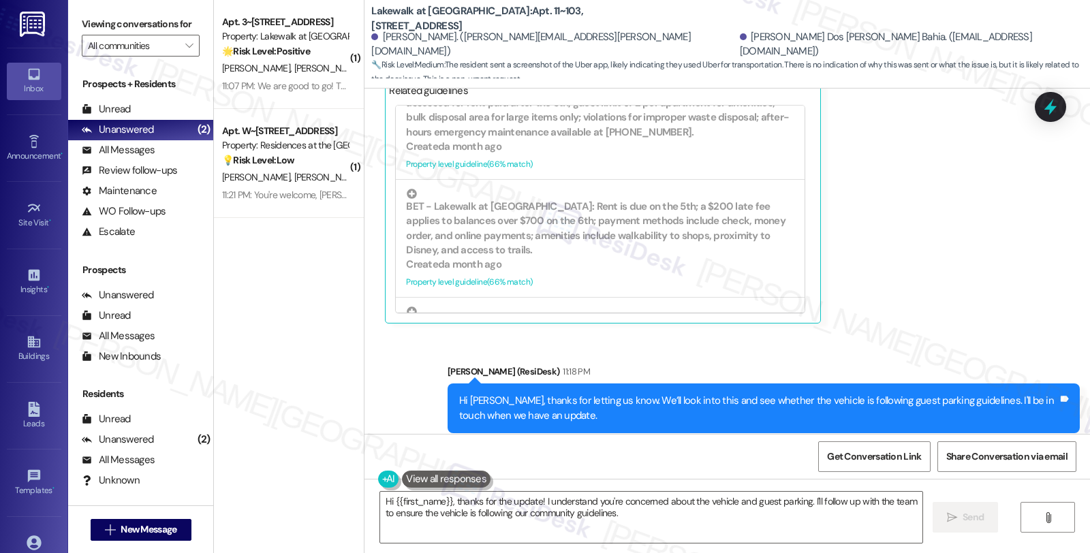
scroll to position [689, 0]
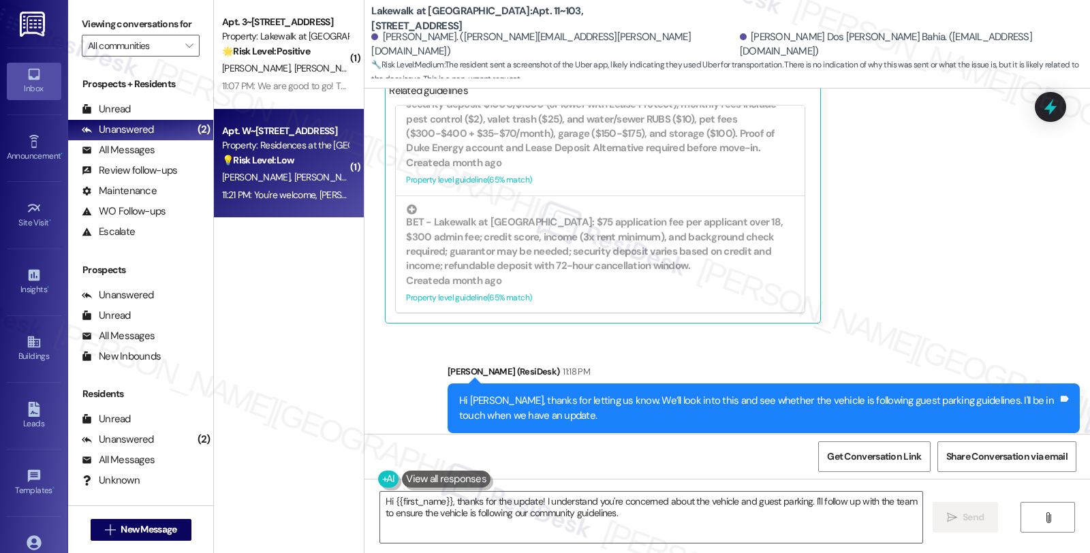
click at [302, 165] on div "💡 Risk Level: Low The resident is rescheduling non-urgent work orders due to il…" at bounding box center [285, 160] width 126 height 14
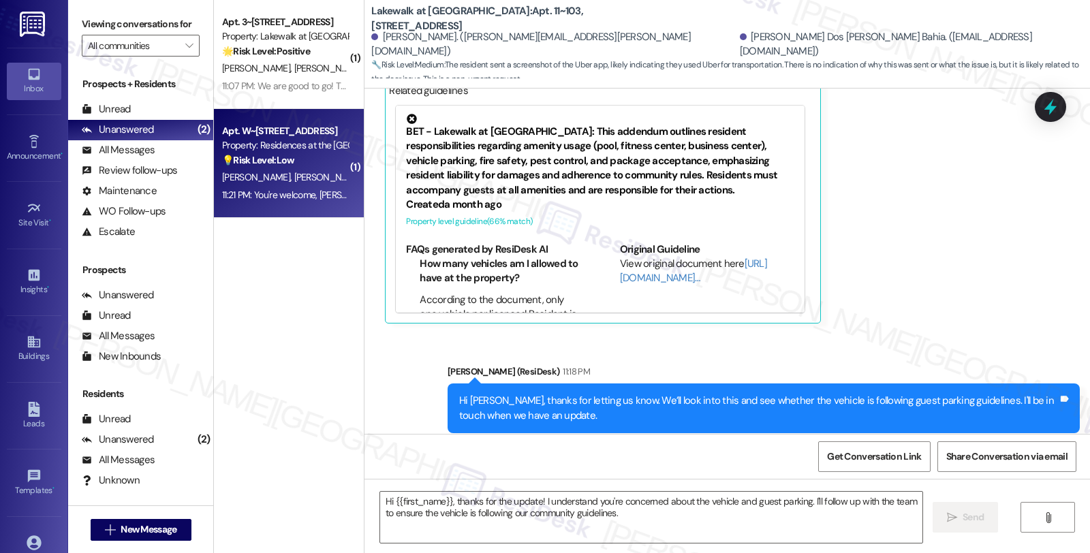
type textarea "Fetching suggested responses. Please feel free to read through the conversation…"
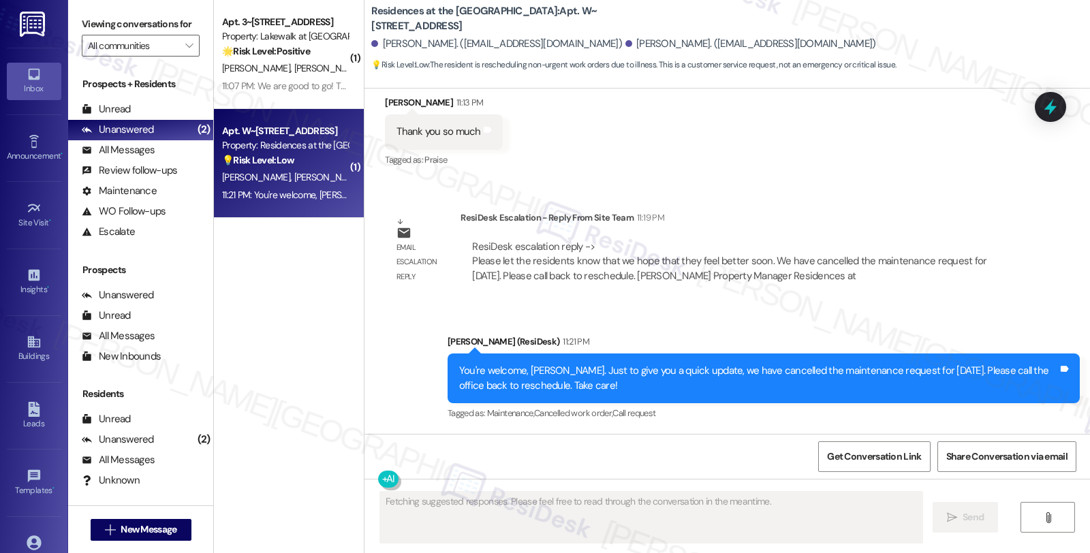
scroll to position [4200, 0]
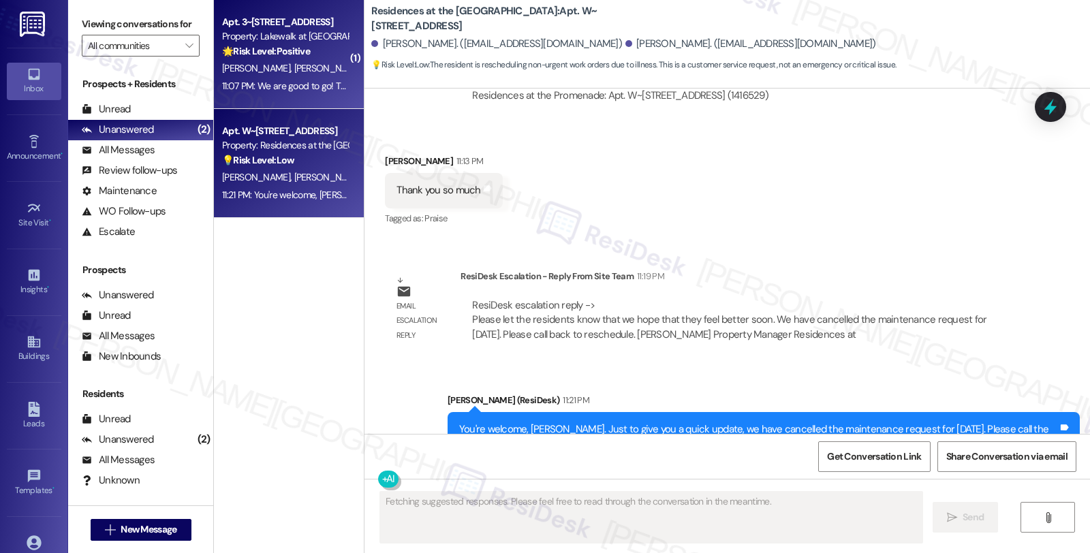
click at [294, 73] on span "[PERSON_NAME]" at bounding box center [328, 68] width 68 height 12
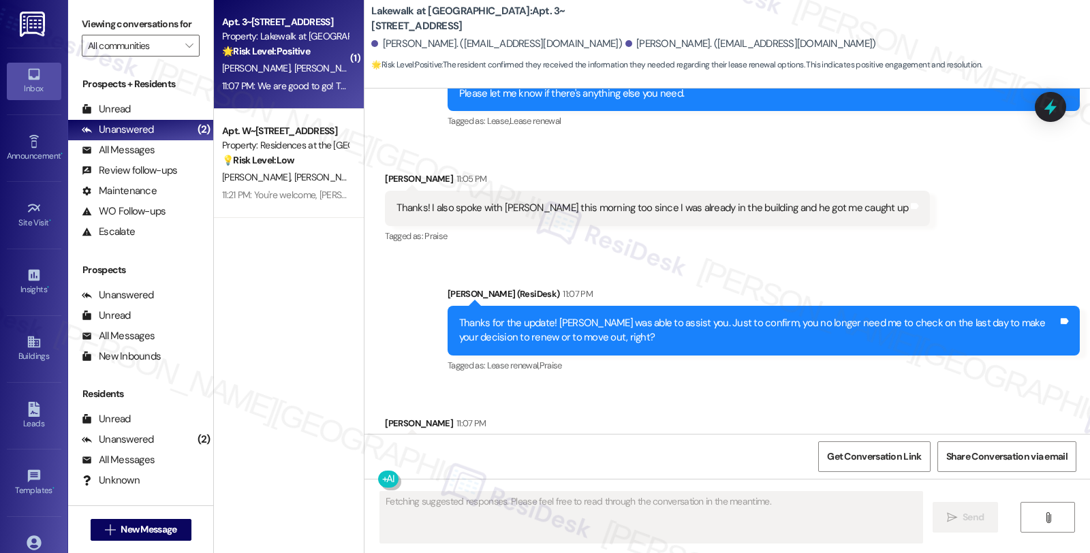
scroll to position [1238, 0]
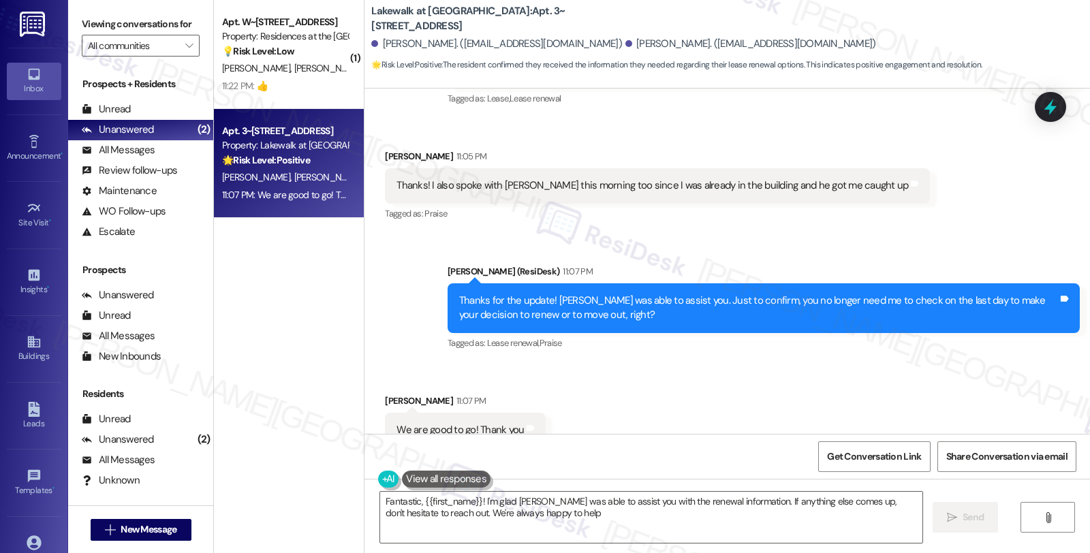
type textarea "Fantastic, {{first_name}}! I'm glad Chris was able to assist you with the renew…"
